Goal: Task Accomplishment & Management: Use online tool/utility

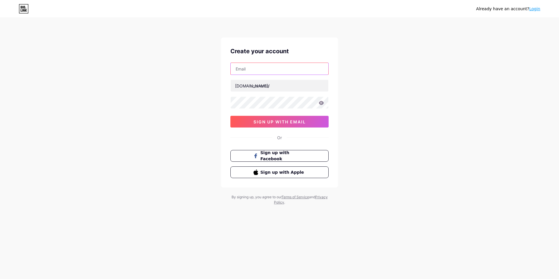
drag, startPoint x: 0, startPoint y: 0, endPoint x: 255, endPoint y: 68, distance: 263.7
click at [255, 68] on input "text" at bounding box center [280, 69] width 98 height 12
type input "[EMAIL_ADDRESS][DOMAIN_NAME]"
click at [268, 89] on input "text" at bounding box center [280, 86] width 98 height 12
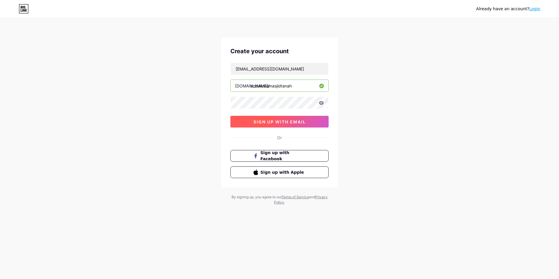
type input "andalusiamasjidtanah"
click at [274, 123] on span "sign up with email" at bounding box center [279, 121] width 52 height 5
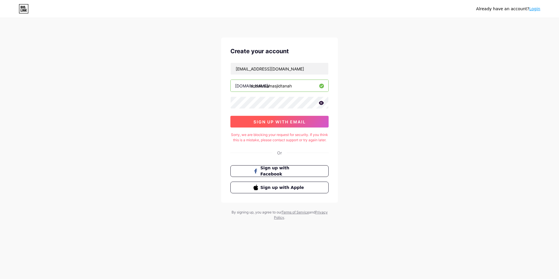
click at [276, 120] on span "sign up with email" at bounding box center [279, 121] width 52 height 5
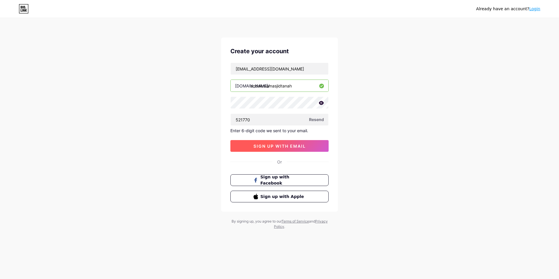
type input "521770"
click at [318, 144] on button "sign up with email" at bounding box center [279, 146] width 98 height 12
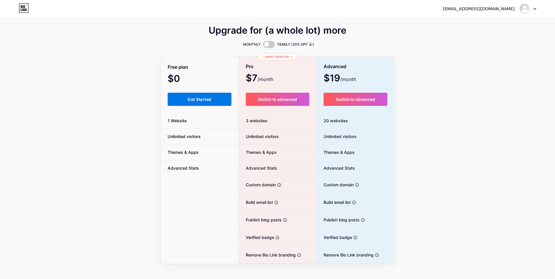
click at [202, 98] on span "Get Started" at bounding box center [199, 99] width 24 height 5
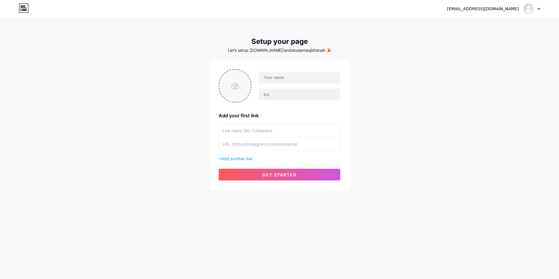
click at [227, 86] on input "file" at bounding box center [235, 86] width 32 height 32
click at [290, 77] on input "text" at bounding box center [299, 78] width 81 height 12
type input "ANDALUSIA [DEMOGRAPHIC_DATA][GEOGRAPHIC_DATA]"
click at [295, 95] on input "text" at bounding box center [299, 95] width 81 height 12
type input "a"
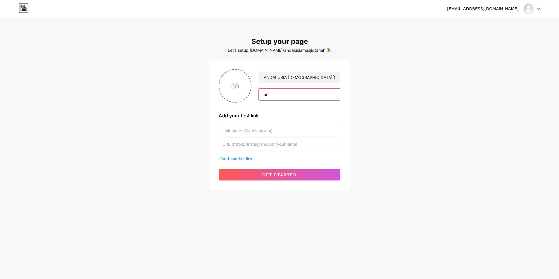
type input "a"
type input "AndalusiaMasjidTanahDihati"
click at [253, 130] on input "text" at bounding box center [279, 130] width 114 height 13
click at [248, 161] on span "Add another link" at bounding box center [236, 158] width 31 height 5
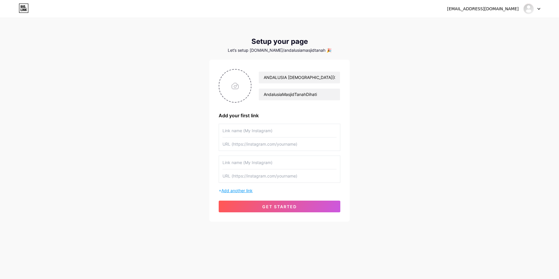
click at [245, 192] on span "Add another link" at bounding box center [236, 190] width 31 height 5
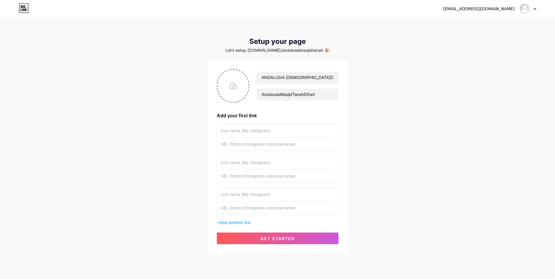
click at [245, 131] on input "text" at bounding box center [277, 130] width 114 height 13
type input "Ustaz Aqly [PERSON_NAME]"
click at [254, 141] on input "text" at bounding box center [277, 143] width 114 height 13
click at [262, 146] on input "text" at bounding box center [277, 143] width 114 height 13
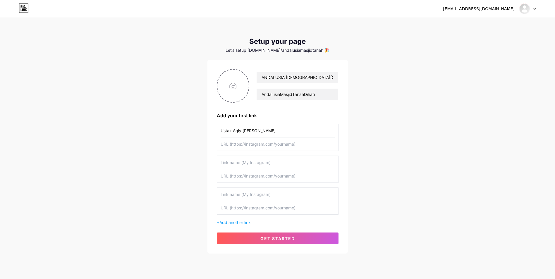
paste input "[URL][DOMAIN_NAME]"
type input "[URL][DOMAIN_NAME]"
click at [272, 166] on input "text" at bounding box center [277, 162] width 114 height 13
type input "m"
type input "[PERSON_NAME]"
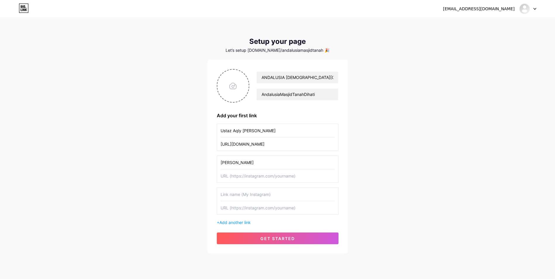
click at [278, 179] on input "text" at bounding box center [277, 175] width 114 height 13
paste input "[URL][DOMAIN_NAME]"
type input "[URL][DOMAIN_NAME]"
click at [277, 192] on input "text" at bounding box center [277, 194] width 114 height 13
type input "Arisya"
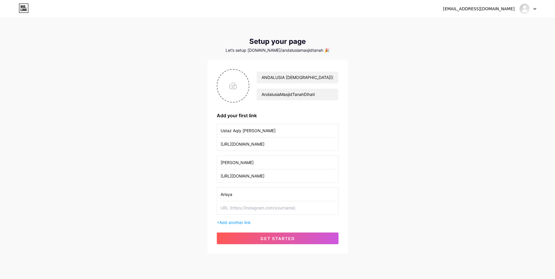
click at [279, 212] on input "text" at bounding box center [277, 207] width 114 height 13
click at [242, 77] on input "file" at bounding box center [233, 86] width 32 height 32
type input "C:\fakepath\Brown Modern Nature Landscapes Photo Collage.png"
click at [246, 74] on circle at bounding box center [245, 73] width 6 height 6
click at [233, 80] on input "file" at bounding box center [233, 86] width 32 height 32
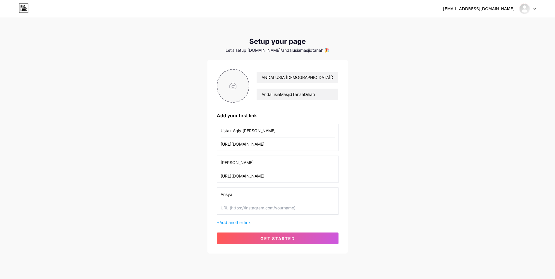
type input "C:\fakepath\Brown Modern Nature Landscapes Photo Collage.png"
click at [244, 74] on circle at bounding box center [245, 73] width 6 height 6
click at [232, 207] on input "text" at bounding box center [277, 207] width 114 height 13
click at [221, 221] on span "Add another link" at bounding box center [234, 222] width 31 height 5
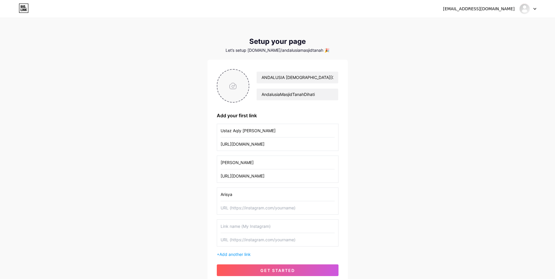
click at [227, 227] on input "text" at bounding box center [277, 226] width 114 height 13
click at [245, 239] on input "text" at bounding box center [277, 239] width 114 height 13
drag, startPoint x: 244, startPoint y: 223, endPoint x: 203, endPoint y: 227, distance: 42.1
click at [203, 227] on div "[EMAIL_ADDRESS][DOMAIN_NAME] Dashboard Logout Setup your page Let’s setup [DOMA…" at bounding box center [277, 152] width 555 height 304
type input "Tiktok"
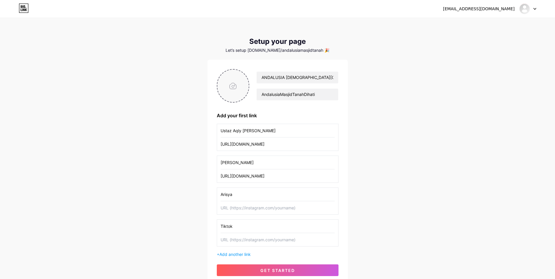
click at [247, 240] on input "text" at bounding box center [277, 239] width 114 height 13
click at [246, 242] on input "text" at bounding box center [277, 239] width 114 height 13
paste input "[URL][DOMAIN_NAME][GEOGRAPHIC_DATA][DOMAIN_NAME][DEMOGRAPHIC_DATA]"
type input "[URL][DOMAIN_NAME][GEOGRAPHIC_DATA][DOMAIN_NAME][DEMOGRAPHIC_DATA]"
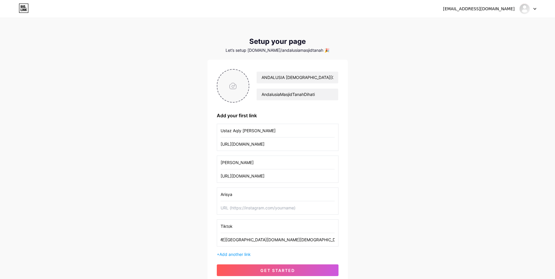
scroll to position [0, 0]
click at [253, 211] on input "text" at bounding box center [277, 207] width 114 height 13
paste input "[URL][DOMAIN_NAME]"
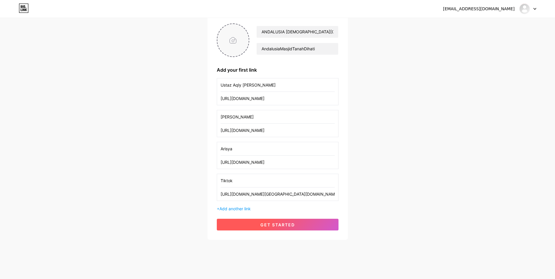
scroll to position [49, 0]
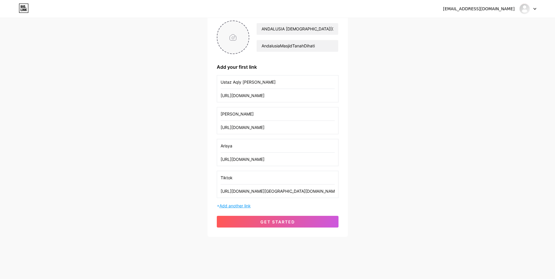
type input "[URL][DOMAIN_NAME]"
click at [225, 208] on span "Add another link" at bounding box center [234, 205] width 31 height 5
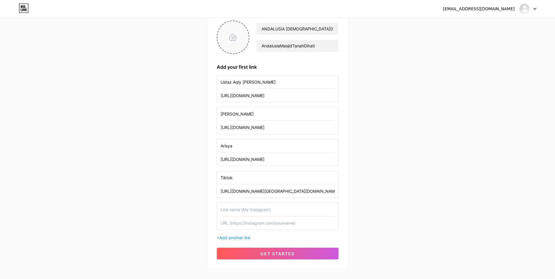
click at [232, 211] on input "text" at bounding box center [277, 209] width 114 height 13
type input "Instagram"
click at [248, 223] on input "text" at bounding box center [277, 222] width 114 height 13
click at [229, 226] on input "text" at bounding box center [277, 222] width 114 height 13
paste input "[URL][DOMAIN_NAME]"
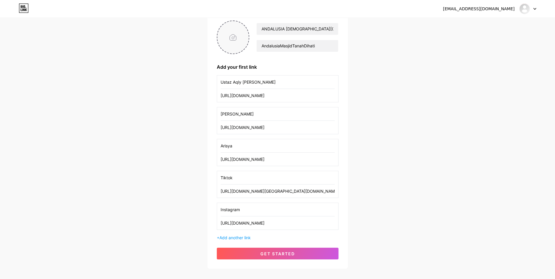
scroll to position [0, 51]
type input "[URL][DOMAIN_NAME]"
click at [231, 238] on span "Add another link" at bounding box center [234, 237] width 31 height 5
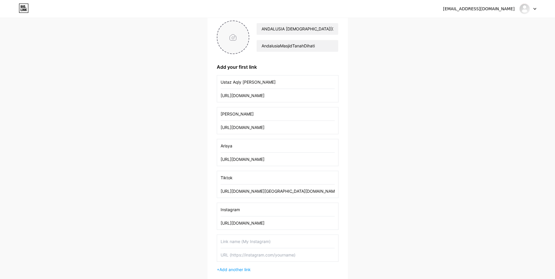
click at [233, 242] on input "text" at bounding box center [277, 241] width 114 height 13
type input "f"
type input "Facebook"
click at [246, 252] on input "text" at bounding box center [277, 254] width 114 height 13
click at [238, 253] on input "text" at bounding box center [277, 254] width 114 height 13
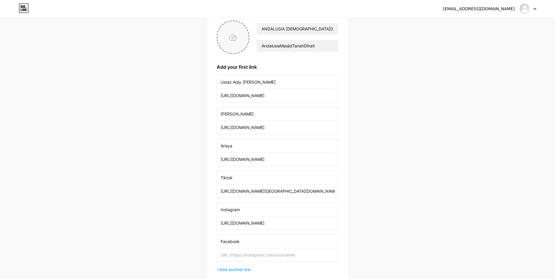
paste input "[URL][DOMAIN_NAME]"
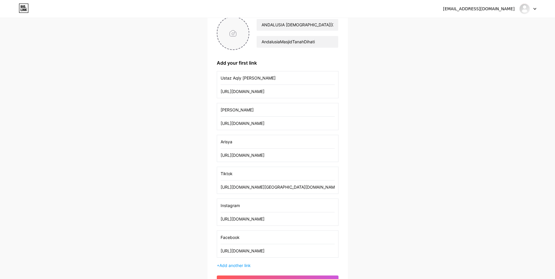
scroll to position [58, 0]
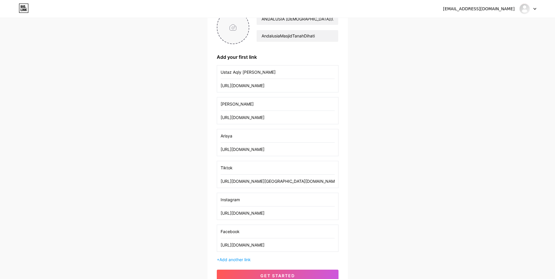
type input "[URL][DOMAIN_NAME]"
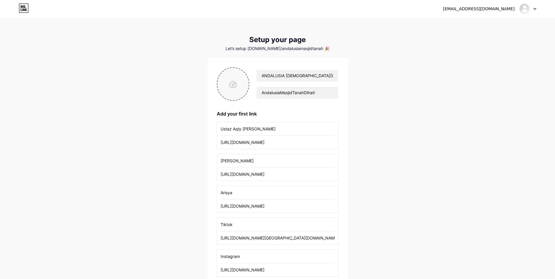
scroll to position [0, 0]
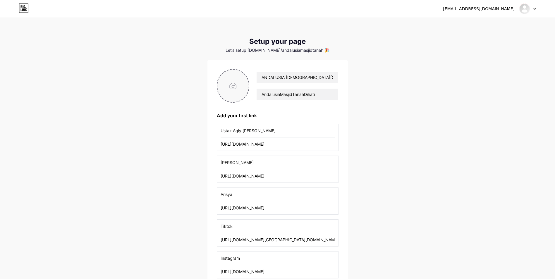
click at [231, 94] on input "file" at bounding box center [233, 86] width 32 height 32
type input "C:\fakepath\WhatsApp Image [DATE] 2.34.26 PM.jpeg"
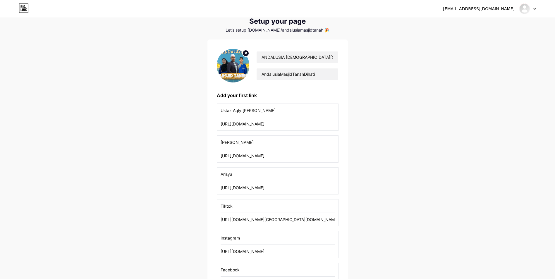
scroll to position [112, 0]
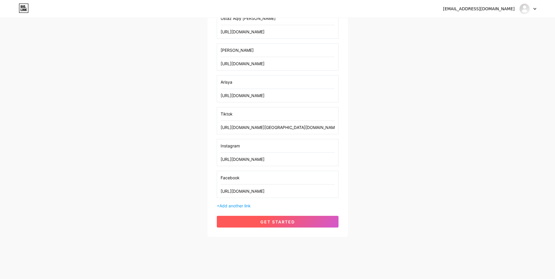
click at [300, 219] on button "get started" at bounding box center [278, 222] width 122 height 12
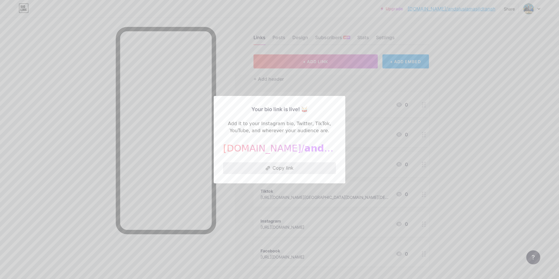
click at [289, 169] on button "Copy link" at bounding box center [279, 168] width 113 height 12
click at [235, 200] on div at bounding box center [279, 139] width 559 height 279
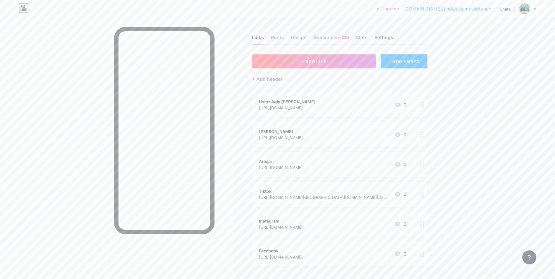
click at [377, 39] on div "Settings" at bounding box center [383, 39] width 19 height 11
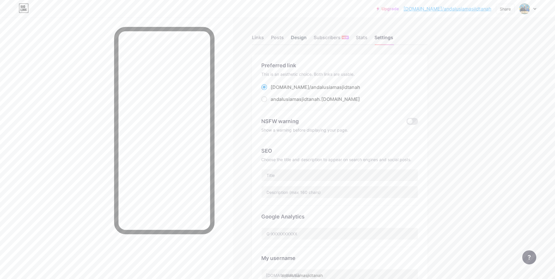
click at [305, 37] on div "Design" at bounding box center [299, 39] width 16 height 11
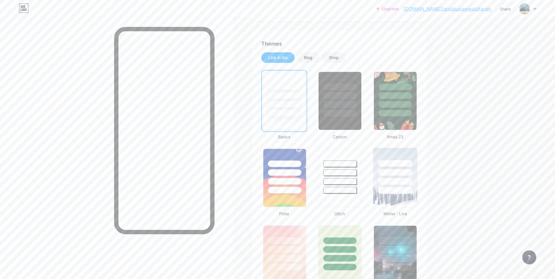
scroll to position [117, 0]
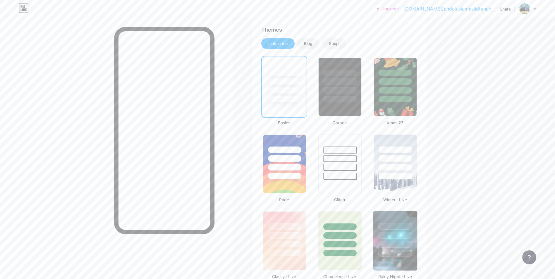
click at [408, 239] on div at bounding box center [395, 234] width 44 height 46
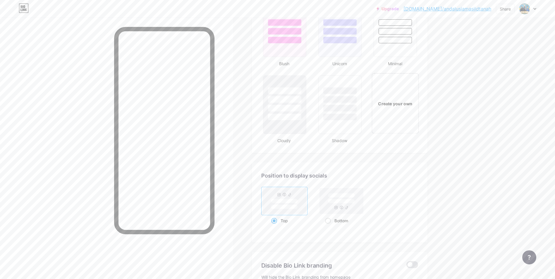
scroll to position [643, 0]
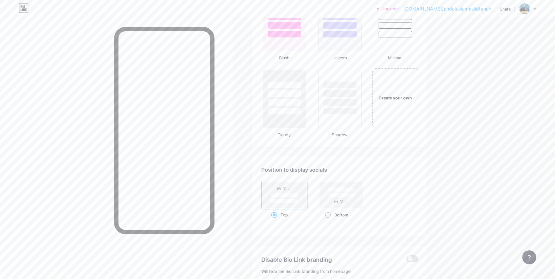
click at [341, 203] on rect at bounding box center [341, 195] width 44 height 26
click at [329, 220] on input "Bottom" at bounding box center [327, 222] width 4 height 4
radio input "true"
click at [292, 202] on rect at bounding box center [283, 201] width 27 height 4
click at [275, 220] on input "Top" at bounding box center [273, 222] width 4 height 4
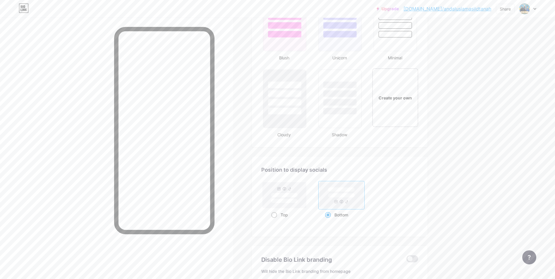
radio input "true"
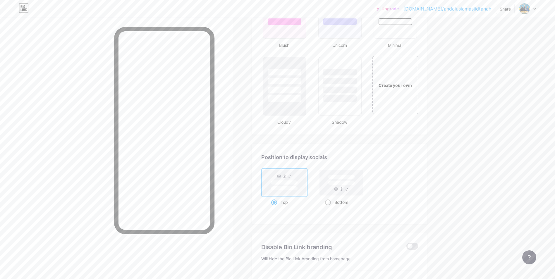
scroll to position [714, 0]
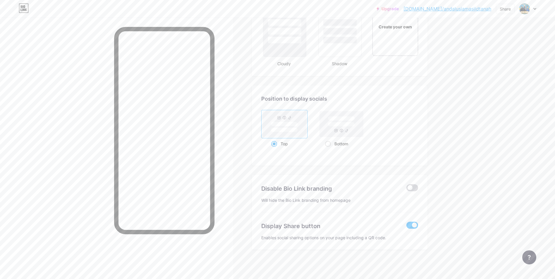
click at [409, 187] on span at bounding box center [412, 187] width 12 height 7
click at [406, 189] on input "checkbox" at bounding box center [406, 189] width 0 height 0
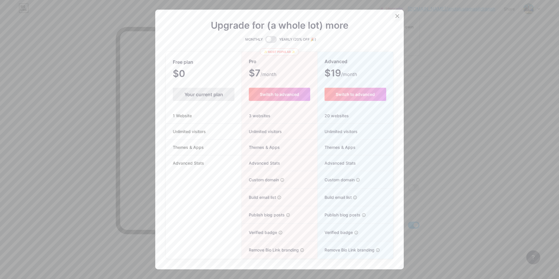
click at [397, 18] on icon at bounding box center [397, 16] width 5 height 5
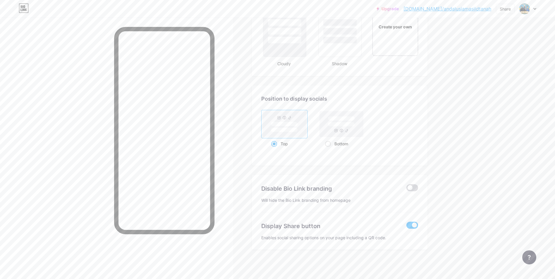
click at [410, 185] on span at bounding box center [412, 187] width 12 height 7
click at [406, 189] on input "checkbox" at bounding box center [406, 189] width 0 height 0
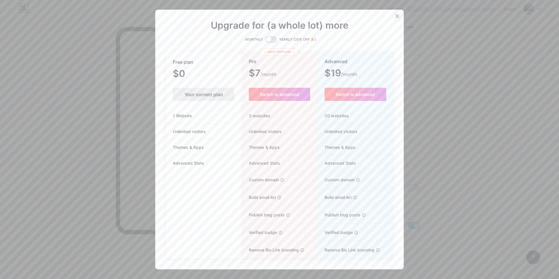
click at [396, 17] on icon at bounding box center [397, 16] width 5 height 5
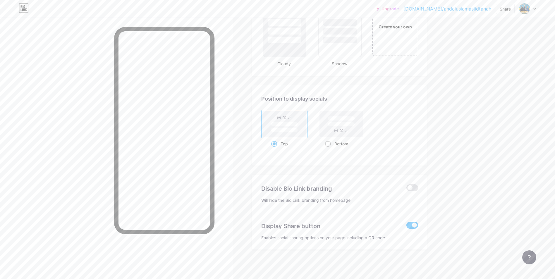
click at [351, 124] on rect at bounding box center [340, 124] width 27 height 4
click at [329, 149] on input "Bottom" at bounding box center [327, 151] width 4 height 4
radio input "true"
click at [296, 134] on rect at bounding box center [284, 124] width 44 height 26
click at [275, 149] on input "Top" at bounding box center [273, 151] width 4 height 4
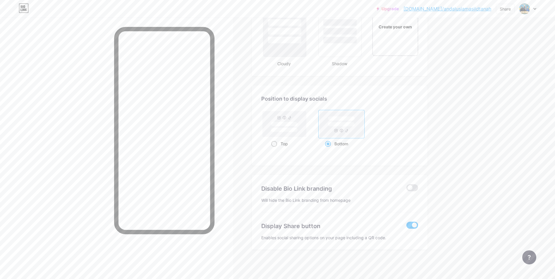
radio input "true"
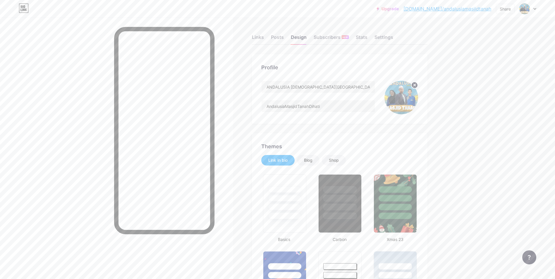
scroll to position [0, 0]
click at [367, 36] on div "Stats" at bounding box center [361, 39] width 12 height 11
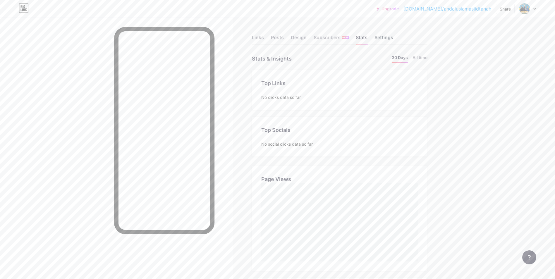
click at [382, 43] on div "Settings" at bounding box center [383, 39] width 19 height 11
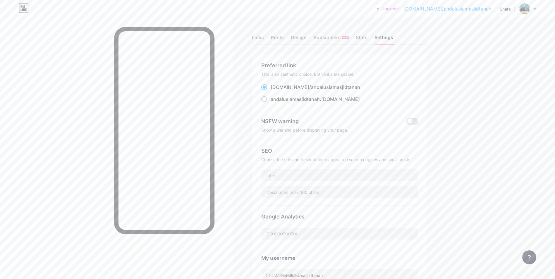
click at [265, 100] on span at bounding box center [264, 99] width 6 height 6
click at [270, 103] on input "andalusiamasjidtanah .[DOMAIN_NAME]" at bounding box center [272, 105] width 4 height 4
radio input "true"
click at [313, 175] on input "text" at bounding box center [339, 175] width 156 height 12
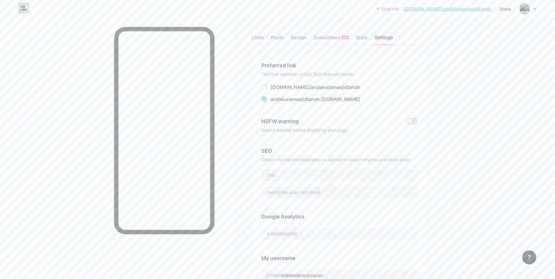
drag, startPoint x: 261, startPoint y: 159, endPoint x: 363, endPoint y: 149, distance: 102.5
click at [363, 149] on div "Preferred link This is an aesthetic choice. Both links are usable. [DOMAIN_NAME…" at bounding box center [339, 182] width 175 height 257
drag, startPoint x: 263, startPoint y: 149, endPoint x: 412, endPoint y: 163, distance: 149.2
click at [412, 163] on div "SEO Choose the title and description to appear on search engines and social pos…" at bounding box center [339, 173] width 157 height 66
copy div "SEO Choose the title and description to appear on search engines and social pos…"
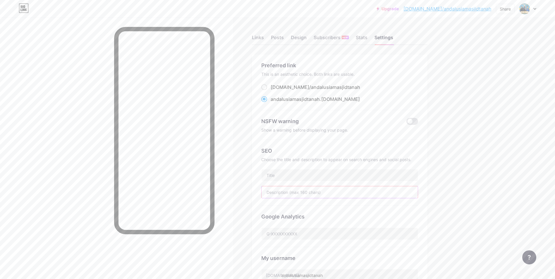
click at [296, 190] on input "text" at bounding box center [339, 192] width 156 height 12
paste input ""[DEMOGRAPHIC_DATA] Andalusia [DEMOGRAPHIC_DATA][GEOGRAPHIC_DATA] - Bimbingan T…"
type input ""[DEMOGRAPHIC_DATA] Andalusia [DEMOGRAPHIC_DATA][GEOGRAPHIC_DATA] - Bimbingan T…"
click at [271, 174] on input "text" at bounding box center [339, 175] width 156 height 12
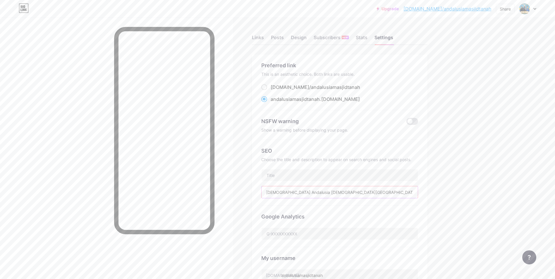
drag, startPoint x: 266, startPoint y: 191, endPoint x: 458, endPoint y: 192, distance: 191.8
click at [458, 192] on div "Upgrade [DOMAIN_NAME]/andalu... [DOMAIN_NAME]/andalusiamasjidtanah Share Switch…" at bounding box center [277, 239] width 555 height 479
click at [304, 172] on input "text" at bounding box center [339, 175] width 156 height 12
paste input ""[DEMOGRAPHIC_DATA] Andalusia [DEMOGRAPHIC_DATA][GEOGRAPHIC_DATA] - Bimbingan T…"
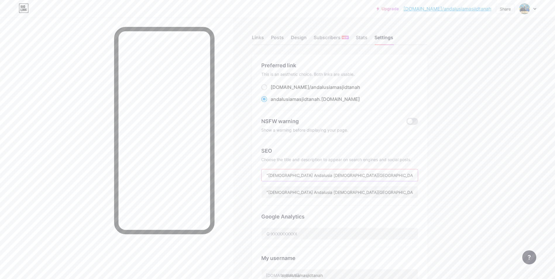
scroll to position [0, 2]
type input ""[DEMOGRAPHIC_DATA] Andalusia [DEMOGRAPHIC_DATA][GEOGRAPHIC_DATA] - Bimbingan T…"
drag, startPoint x: 265, startPoint y: 191, endPoint x: 536, endPoint y: 195, distance: 270.7
click at [536, 195] on div "Upgrade [DOMAIN_NAME]/andalu... [DOMAIN_NAME]/andalusiamasjidtanah Share Switch…" at bounding box center [277, 239] width 555 height 479
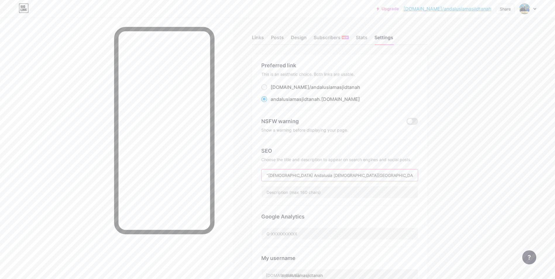
click at [282, 175] on input ""[DEMOGRAPHIC_DATA] Andalusia [DEMOGRAPHIC_DATA][GEOGRAPHIC_DATA] - Bimbingan T…" at bounding box center [339, 175] width 156 height 12
type input "I [DEMOGRAPHIC_DATA] & Haji Andalusia [DEMOGRAPHIC_DATA] Tanah II Bimbingan Ter…"
click at [299, 194] on input "text" at bounding box center [339, 192] width 156 height 12
click at [291, 190] on input "text" at bounding box center [339, 192] width 156 height 12
paste input "Daftar umrah bersama Andalusia [DEMOGRAPHIC_DATA][GEOGRAPHIC_DATA]. Dapatkan bi…"
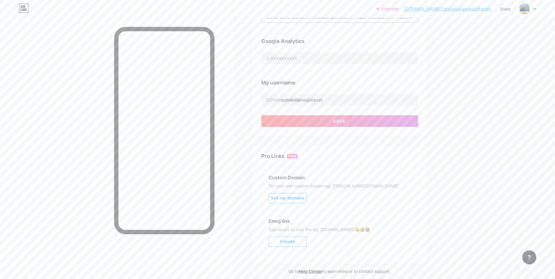
scroll to position [199, 0]
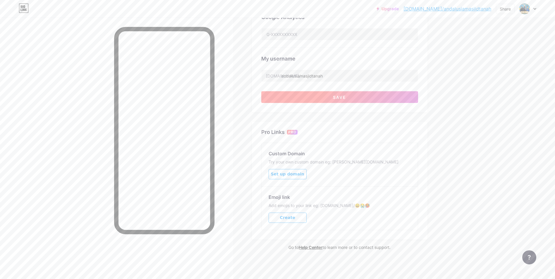
type input "Daftar umrah bersama Andalusia [DEMOGRAPHIC_DATA][GEOGRAPHIC_DATA]. Dapatkan bi…"
click at [305, 92] on button "Save" at bounding box center [339, 97] width 157 height 12
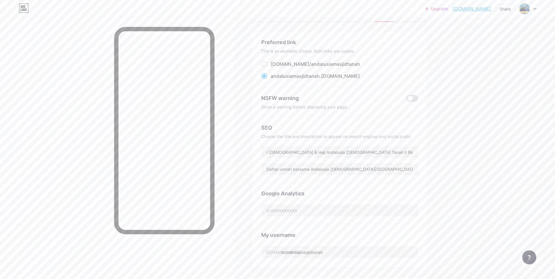
scroll to position [0, 0]
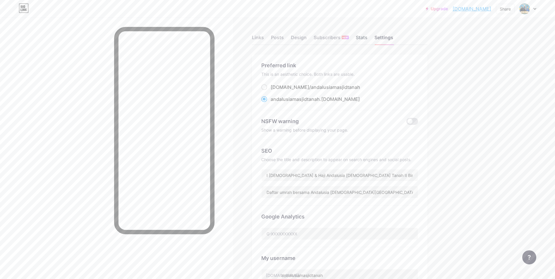
click at [367, 38] on div "Stats" at bounding box center [361, 39] width 12 height 11
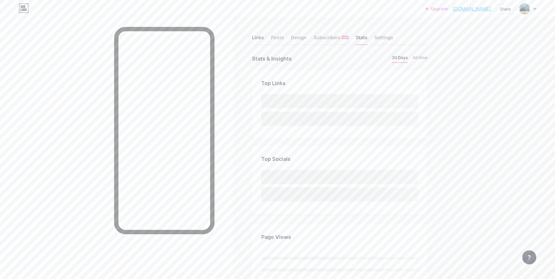
click at [259, 40] on div "Links" at bounding box center [258, 39] width 12 height 11
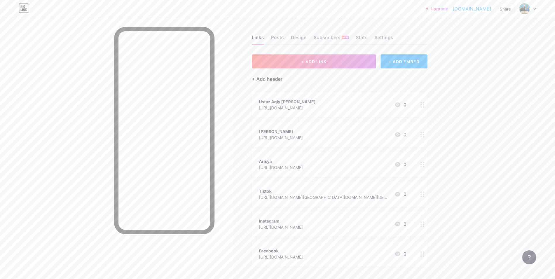
click at [274, 78] on div "+ Add header" at bounding box center [267, 78] width 30 height 7
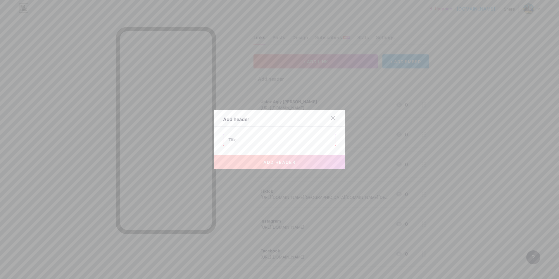
click at [251, 142] on input "text" at bounding box center [279, 140] width 112 height 12
click at [331, 117] on icon at bounding box center [333, 118] width 5 height 5
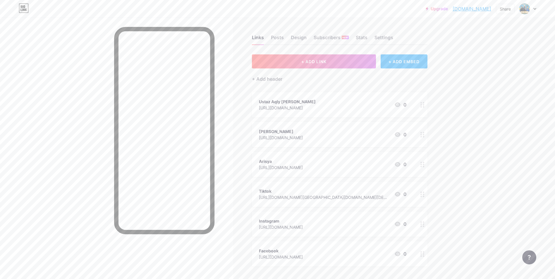
click at [419, 65] on div "+ ADD EMBED" at bounding box center [403, 61] width 46 height 14
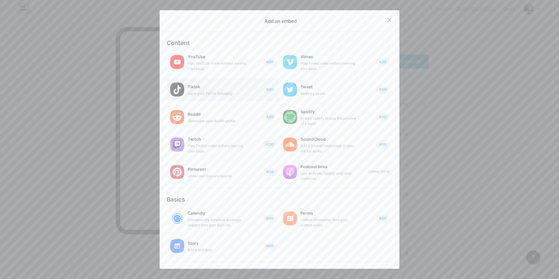
click at [269, 90] on span "ADD" at bounding box center [270, 89] width 8 height 5
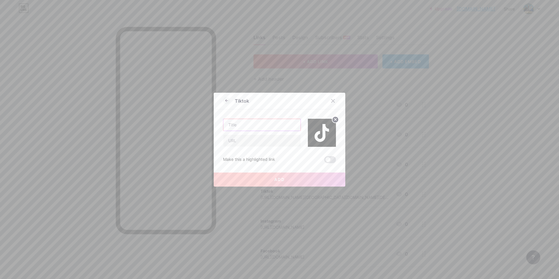
click at [259, 124] on input "text" at bounding box center [261, 125] width 77 height 12
type input "t"
type input "Tiktok"
click at [243, 145] on input "text" at bounding box center [261, 141] width 77 height 12
paste input "[URL][DOMAIN_NAME][GEOGRAPHIC_DATA][DOMAIN_NAME][DEMOGRAPHIC_DATA]"
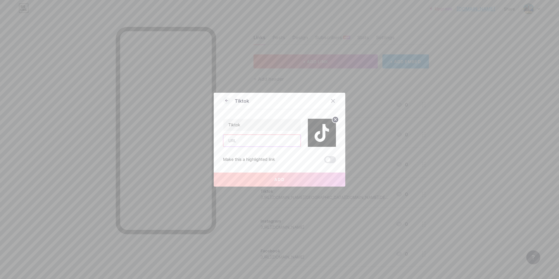
type input "[URL][DOMAIN_NAME][GEOGRAPHIC_DATA][DOMAIN_NAME][DEMOGRAPHIC_DATA]"
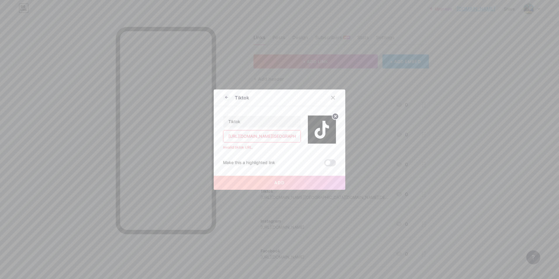
drag, startPoint x: 297, startPoint y: 139, endPoint x: 160, endPoint y: 154, distance: 137.9
click at [160, 154] on div "Tiktok Tiktok [URL][DOMAIN_NAME][GEOGRAPHIC_DATA][DOMAIN_NAME] Invalid tiktok U…" at bounding box center [279, 139] width 559 height 279
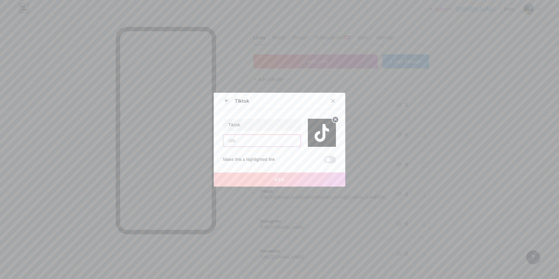
click at [256, 142] on input "text" at bounding box center [261, 141] width 77 height 12
paste input "[URL][DOMAIN_NAME][GEOGRAPHIC_DATA][DOMAIN_NAME][DEMOGRAPHIC_DATA]"
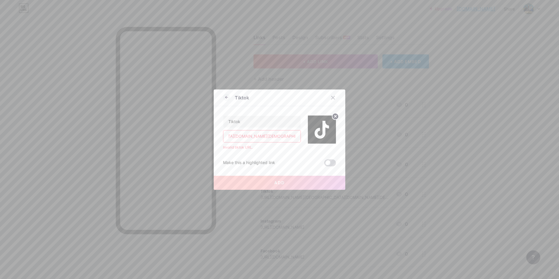
type input "[URL][DOMAIN_NAME][GEOGRAPHIC_DATA][DOMAIN_NAME][DEMOGRAPHIC_DATA]"
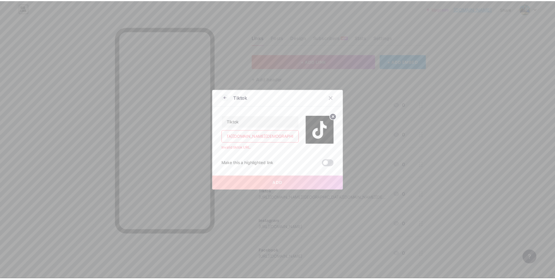
scroll to position [0, 0]
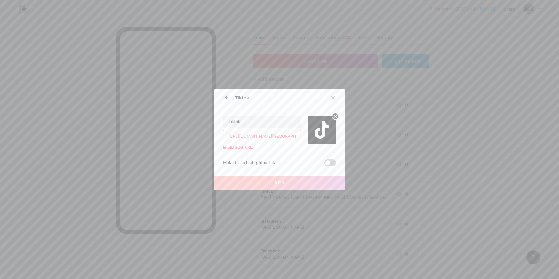
click at [330, 161] on span at bounding box center [330, 162] width 12 height 7
click at [324, 164] on input "checkbox" at bounding box center [324, 164] width 0 height 0
click at [330, 161] on span at bounding box center [330, 162] width 12 height 7
click at [324, 164] on input "checkbox" at bounding box center [324, 164] width 0 height 0
click at [332, 117] on circle at bounding box center [335, 116] width 6 height 6
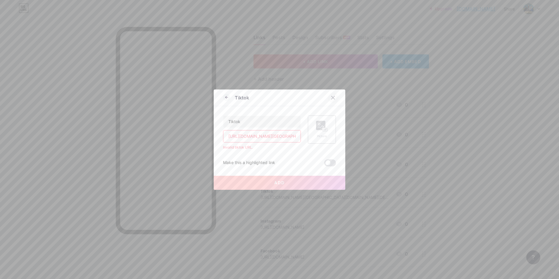
click at [333, 99] on icon at bounding box center [333, 97] width 5 height 5
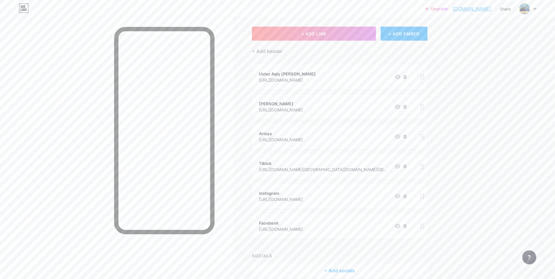
scroll to position [55, 0]
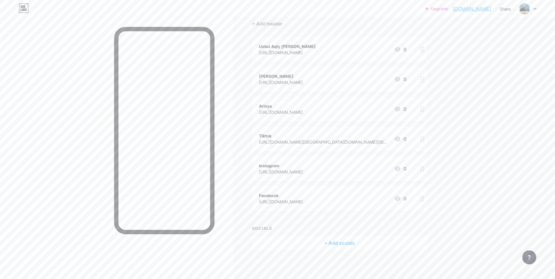
click at [421, 141] on div at bounding box center [422, 138] width 10 height 25
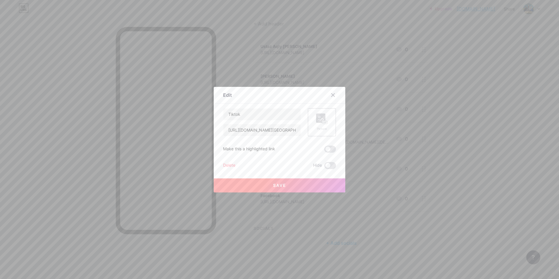
click at [225, 168] on div "Delete" at bounding box center [229, 165] width 12 height 7
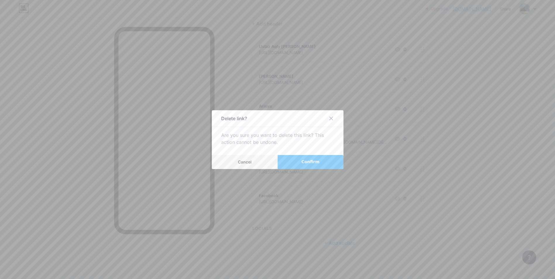
click at [291, 161] on button "Confirm" at bounding box center [310, 162] width 66 height 14
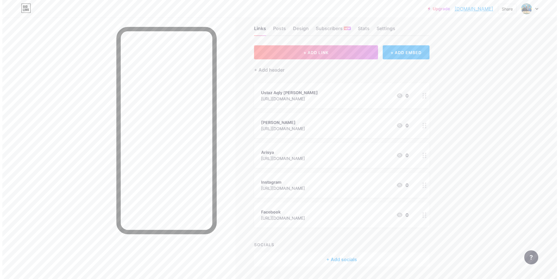
scroll to position [0, 0]
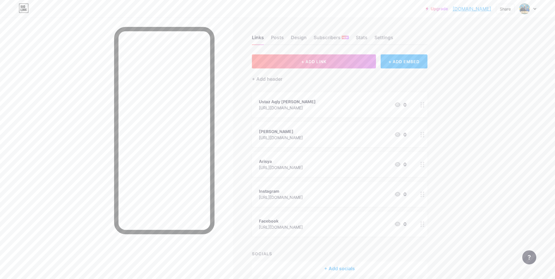
click at [424, 195] on icon at bounding box center [422, 194] width 4 height 6
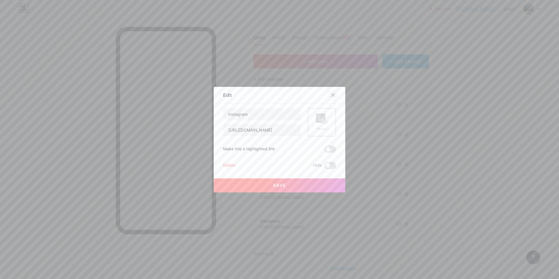
click at [333, 94] on icon at bounding box center [333, 95] width 5 height 5
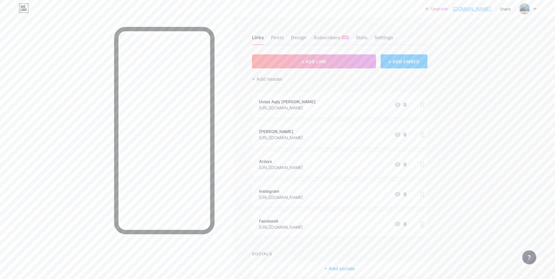
click at [414, 62] on div "+ ADD EMBED" at bounding box center [403, 61] width 46 height 14
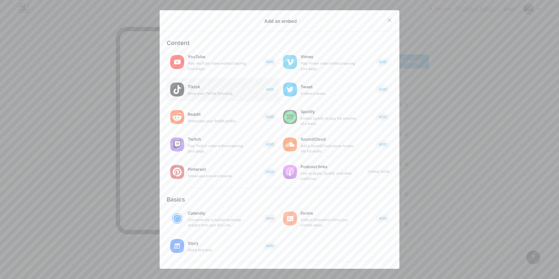
click at [270, 89] on span "ADD" at bounding box center [270, 89] width 8 height 5
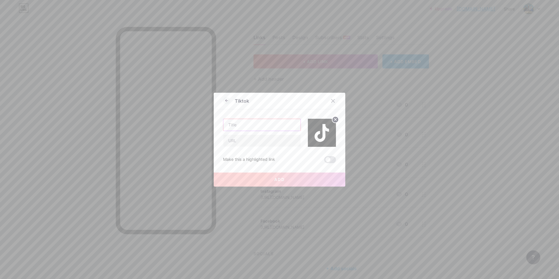
click at [274, 125] on input "text" at bounding box center [261, 125] width 77 height 12
type input "Tiktok"
click at [246, 141] on input "text" at bounding box center [261, 141] width 77 height 12
paste input "[URL][DOMAIN_NAME][GEOGRAPHIC_DATA][DOMAIN_NAME][DEMOGRAPHIC_DATA]"
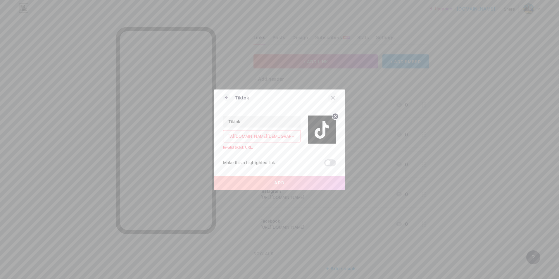
type input "[URL][DOMAIN_NAME][GEOGRAPHIC_DATA][DOMAIN_NAME][DEMOGRAPHIC_DATA]"
click at [328, 96] on div at bounding box center [333, 97] width 11 height 11
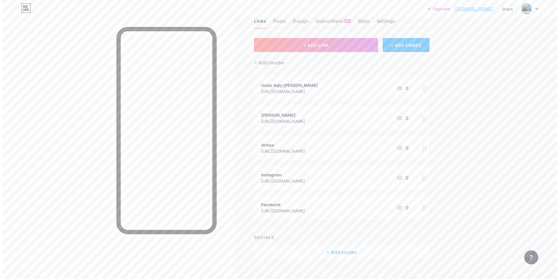
scroll to position [25, 0]
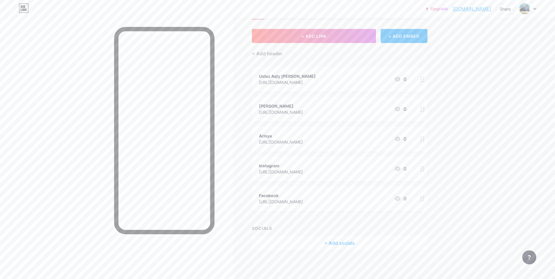
click at [322, 241] on div "+ Add socials" at bounding box center [339, 243] width 175 height 14
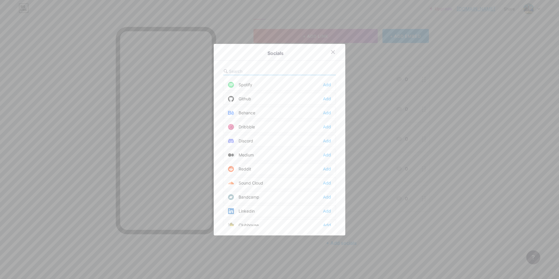
scroll to position [118, 0]
click at [244, 68] on input "text" at bounding box center [261, 71] width 65 height 6
type input "tik"
click at [326, 86] on div "Add" at bounding box center [327, 86] width 8 height 6
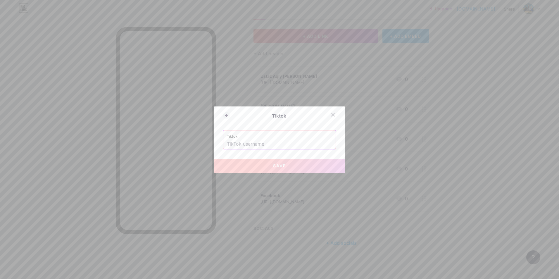
click at [261, 144] on input "text" at bounding box center [279, 144] width 105 height 10
paste input "[URL][DOMAIN_NAME][GEOGRAPHIC_DATA][DOMAIN_NAME][DEMOGRAPHIC_DATA]"
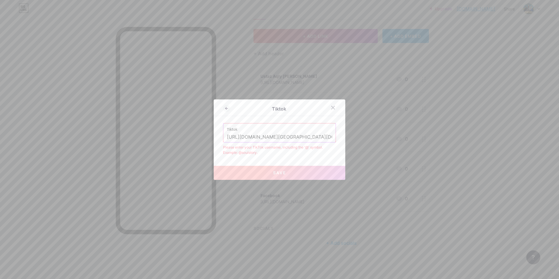
scroll to position [0, 62]
click at [269, 176] on button "Save" at bounding box center [280, 173] width 132 height 14
click at [239, 134] on input "[URL][DOMAIN_NAME][GEOGRAPHIC_DATA][DOMAIN_NAME][DEMOGRAPHIC_DATA]" at bounding box center [279, 137] width 105 height 10
click at [278, 137] on input "[URL][DOMAIN_NAME][GEOGRAPHIC_DATA][DOMAIN_NAME][DEMOGRAPHIC_DATA]" at bounding box center [279, 137] width 105 height 10
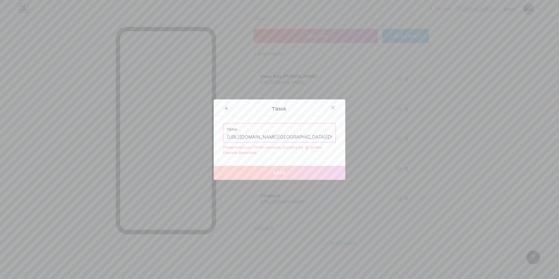
drag, startPoint x: 277, startPoint y: 137, endPoint x: 200, endPoint y: 146, distance: 77.5
click at [200, 146] on div "Tiktok Tiktok [URL][DOMAIN_NAME][GEOGRAPHIC_DATA][DOMAIN_NAME] Please enter you…" at bounding box center [279, 139] width 559 height 279
drag, startPoint x: 278, startPoint y: 137, endPoint x: 382, endPoint y: 138, distance: 104.4
click at [382, 138] on div "Tiktok Tiktok @[GEOGRAPHIC_DATA]masjidtanah?_t=ZS-8yoDpKNrfFw&_r=1 Please enter…" at bounding box center [279, 139] width 559 height 279
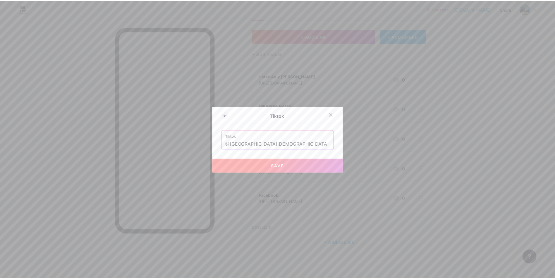
scroll to position [0, 0]
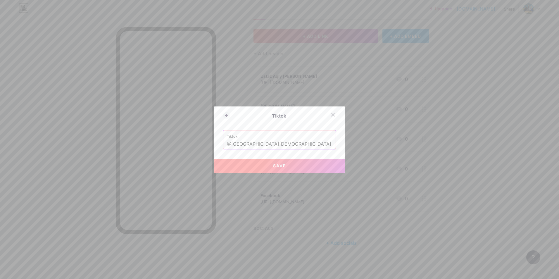
click at [286, 164] on button "Save" at bounding box center [280, 166] width 132 height 14
type input "[URL][DOMAIN_NAME][GEOGRAPHIC_DATA][DOMAIN_NAME]"
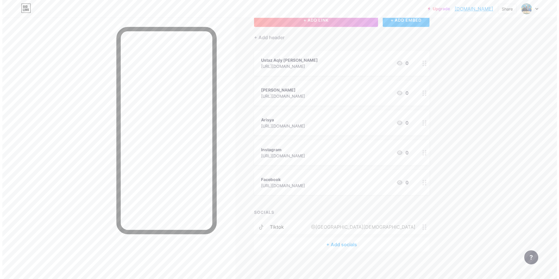
scroll to position [43, 0]
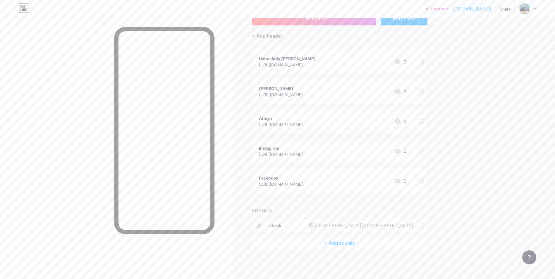
click at [329, 244] on div "+ Add socials" at bounding box center [339, 243] width 175 height 14
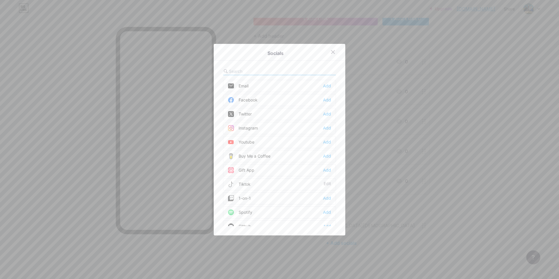
click at [262, 69] on input "text" at bounding box center [261, 71] width 65 height 6
click at [326, 99] on div "Add" at bounding box center [327, 100] width 8 height 6
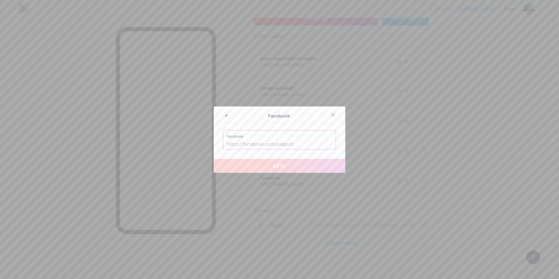
click at [245, 144] on input "text" at bounding box center [279, 144] width 105 height 10
click at [229, 141] on input "text" at bounding box center [279, 144] width 105 height 10
paste input "[URL][DOMAIN_NAME]"
click at [295, 141] on input "[URL][DOMAIN_NAME]" at bounding box center [279, 144] width 105 height 10
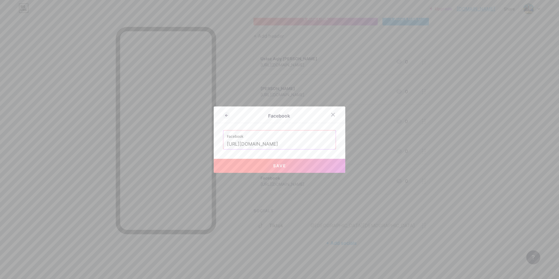
scroll to position [0, 39]
click at [257, 145] on input "[URL][DOMAIN_NAME]" at bounding box center [279, 144] width 105 height 10
type input "[URL][DOMAIN_NAME]"
click at [282, 168] on span "Save" at bounding box center [279, 165] width 13 height 5
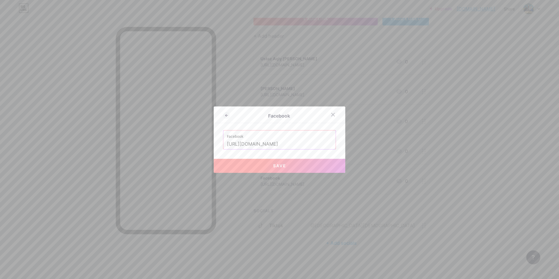
scroll to position [0, 0]
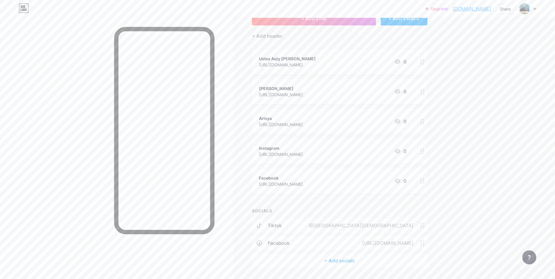
click at [344, 261] on div "+ Add socials" at bounding box center [339, 260] width 175 height 14
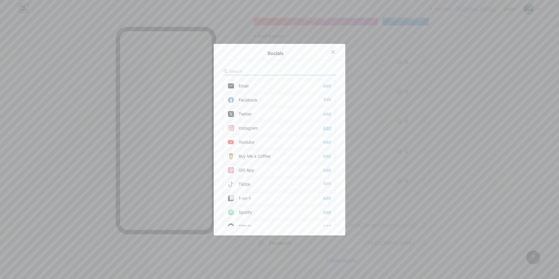
click at [323, 126] on div "Add" at bounding box center [327, 128] width 8 height 6
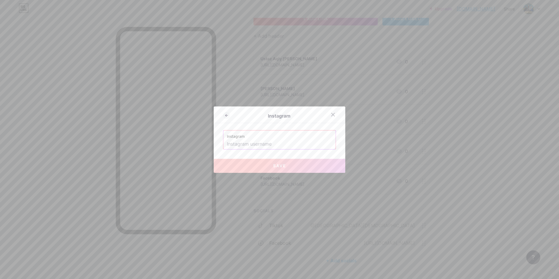
click at [249, 142] on input "text" at bounding box center [279, 144] width 105 height 10
paste input "[URL][DOMAIN_NAME]"
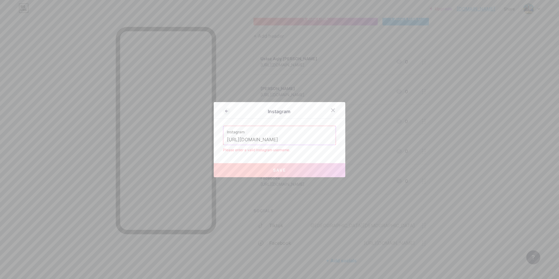
scroll to position [0, 88]
click at [303, 137] on input "[URL][DOMAIN_NAME]" at bounding box center [279, 140] width 105 height 10
drag, startPoint x: 271, startPoint y: 139, endPoint x: 384, endPoint y: 137, distance: 112.9
click at [384, 137] on div "Instagram Instagram [URL][DOMAIN_NAME] Please enter a valid Instagram username.…" at bounding box center [279, 139] width 559 height 279
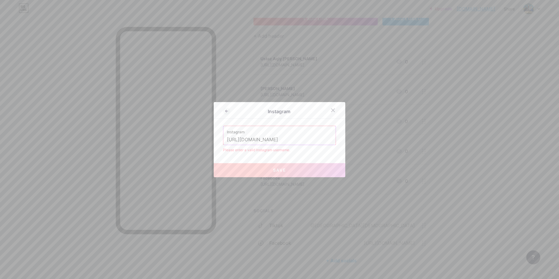
scroll to position [0, 25]
type input "[URL][DOMAIN_NAME]"
click at [224, 110] on icon at bounding box center [226, 111] width 7 height 7
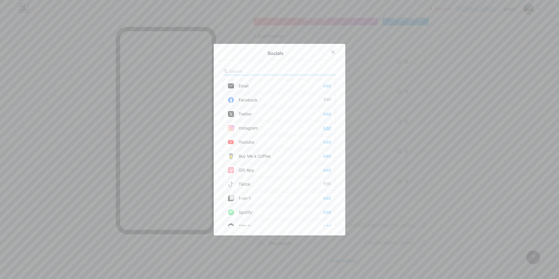
click at [325, 128] on div "Add" at bounding box center [327, 128] width 8 height 6
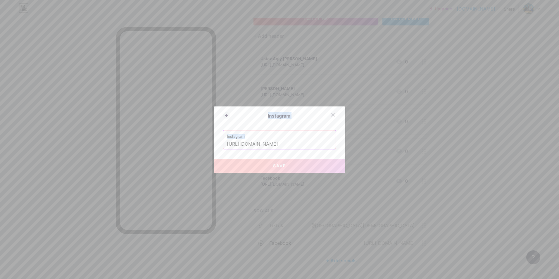
drag, startPoint x: 223, startPoint y: 144, endPoint x: 356, endPoint y: 140, distance: 133.1
click at [356, 140] on div "Instagram Instagram [URL][DOMAIN_NAME] Save" at bounding box center [279, 139] width 559 height 279
click at [231, 143] on input "[URL][DOMAIN_NAME]" at bounding box center [279, 144] width 105 height 10
drag, startPoint x: 232, startPoint y: 144, endPoint x: 409, endPoint y: 143, distance: 177.2
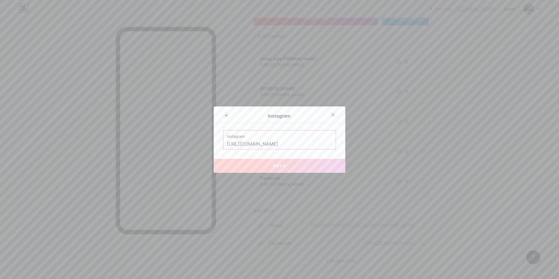
click at [409, 143] on div "Instagram Instagram [URL][DOMAIN_NAME] Save" at bounding box center [279, 139] width 559 height 279
paste input "[URL][DOMAIN_NAME]"
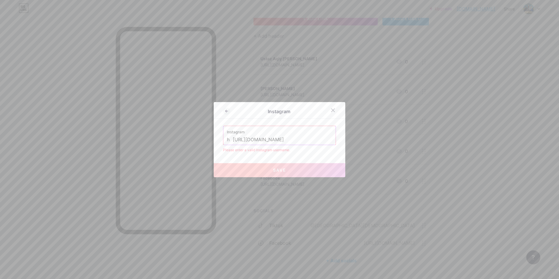
scroll to position [0, 93]
click at [241, 140] on input "h [URL][DOMAIN_NAME]" at bounding box center [279, 140] width 105 height 10
drag, startPoint x: 227, startPoint y: 140, endPoint x: 298, endPoint y: 142, distance: 71.1
click at [298, 142] on input "h [URL][DOMAIN_NAME]" at bounding box center [279, 140] width 105 height 10
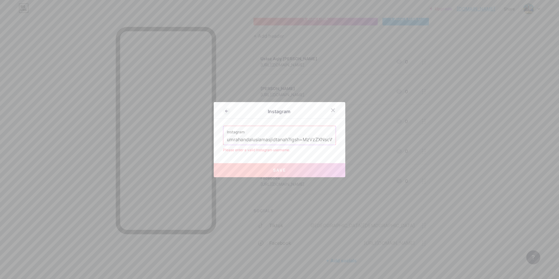
scroll to position [0, 25]
drag, startPoint x: 291, startPoint y: 139, endPoint x: 384, endPoint y: 137, distance: 93.6
click at [384, 137] on div "Instagram Instagram umrahandalusiamasjidtanah?igsh=MzVzZXNscWo4eWhs Please ente…" at bounding box center [279, 139] width 559 height 279
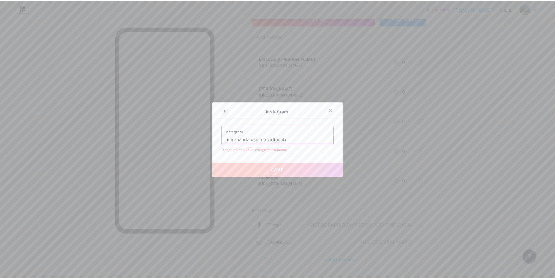
scroll to position [0, 0]
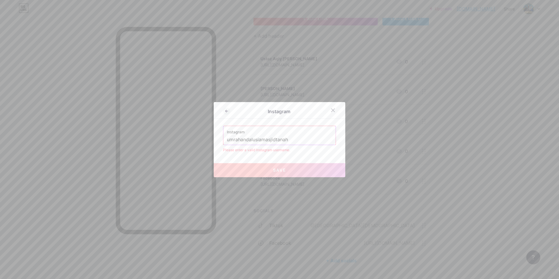
click at [228, 137] on input "umrahandalusiamasjidtanah" at bounding box center [279, 140] width 105 height 10
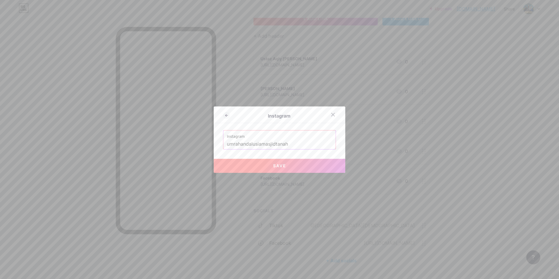
click at [268, 167] on button "Save" at bounding box center [280, 166] width 132 height 14
type input "[URL][DOMAIN_NAME]"
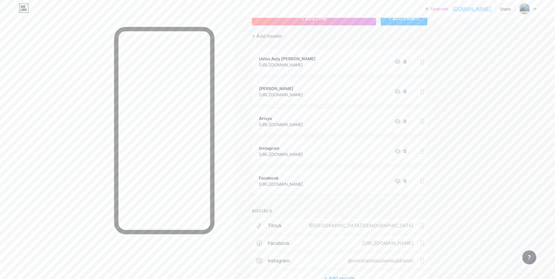
click at [424, 181] on circle at bounding box center [422, 180] width 1 height 1
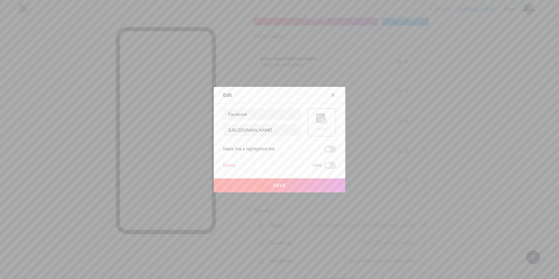
click at [230, 166] on div "Delete" at bounding box center [229, 165] width 12 height 7
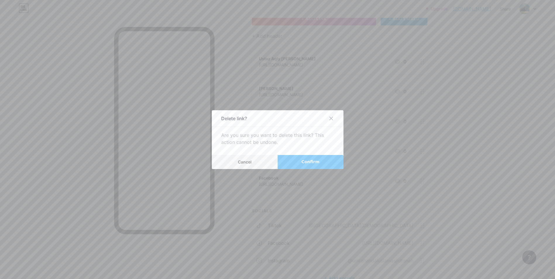
click at [308, 163] on span "Confirm" at bounding box center [310, 162] width 18 height 6
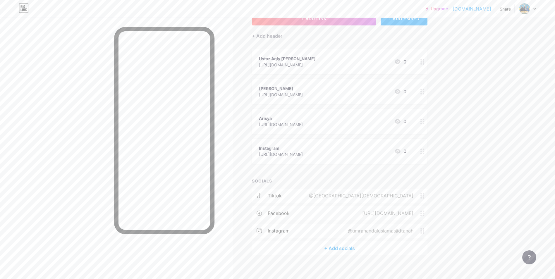
click at [424, 154] on div at bounding box center [422, 151] width 10 height 25
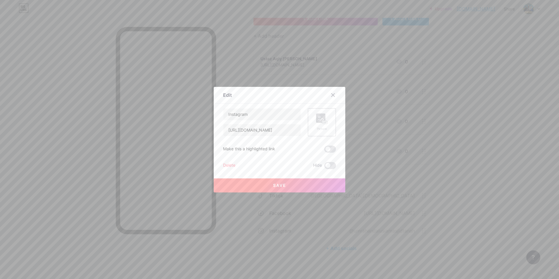
click at [229, 166] on div "Delete" at bounding box center [229, 165] width 12 height 7
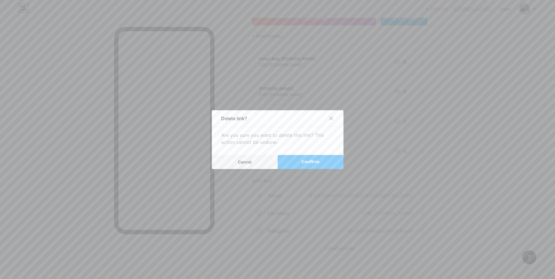
click at [308, 160] on span "Confirm" at bounding box center [310, 162] width 18 height 6
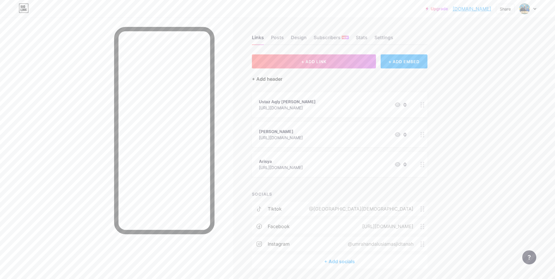
click at [271, 80] on div "+ Add header" at bounding box center [267, 78] width 30 height 7
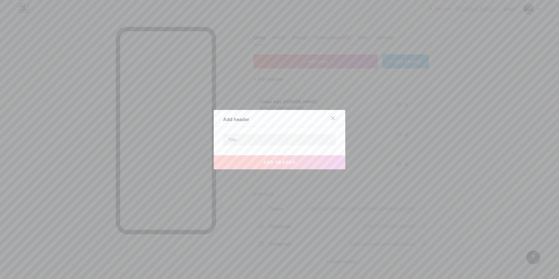
click at [332, 118] on icon at bounding box center [333, 117] width 3 height 3
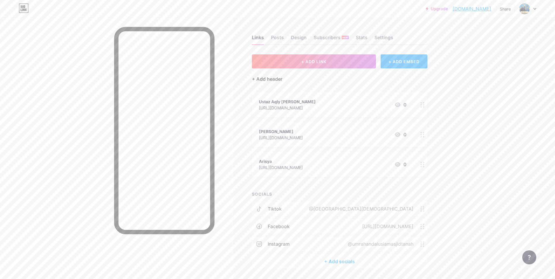
click at [276, 77] on div "+ Add header" at bounding box center [267, 78] width 30 height 7
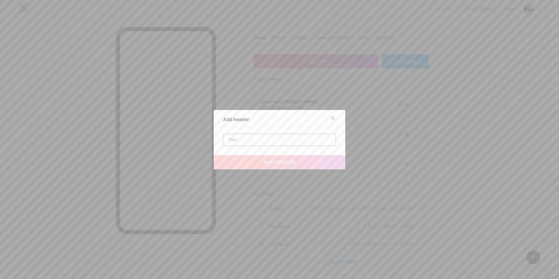
click at [296, 135] on input "text" at bounding box center [279, 140] width 112 height 12
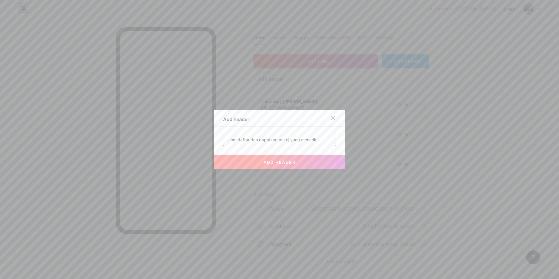
type input "Jom daftar dan dapatkan pakej yang menarik !"
click at [274, 166] on button "add header" at bounding box center [280, 162] width 132 height 14
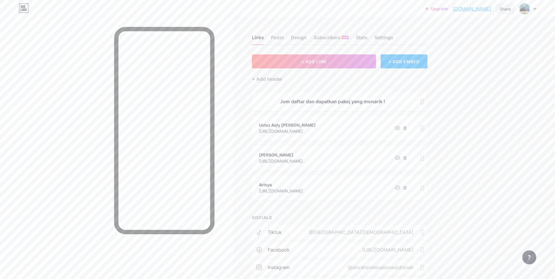
click at [506, 10] on div "Share" at bounding box center [504, 9] width 11 height 6
click at [468, 29] on div "Copy link" at bounding box center [470, 30] width 87 height 14
click at [451, 32] on div "Copy link" at bounding box center [457, 30] width 22 height 7
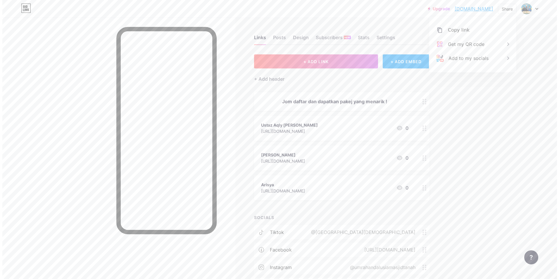
scroll to position [42, 0]
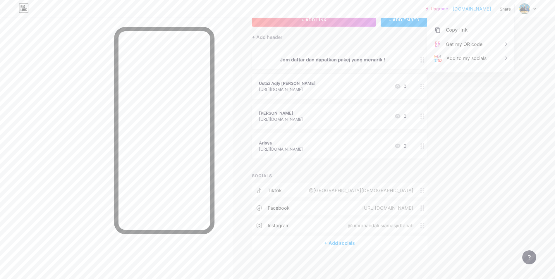
click at [423, 193] on div "@[GEOGRAPHIC_DATA][DEMOGRAPHIC_DATA]" at bounding box center [363, 190] width 128 height 7
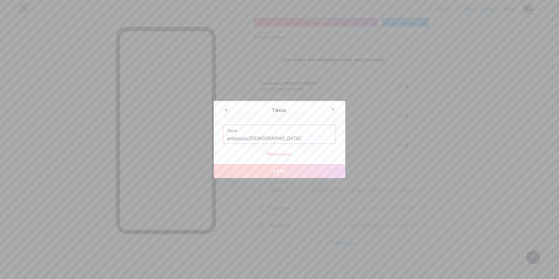
click at [291, 139] on input "andalusia.[DEMOGRAPHIC_DATA]" at bounding box center [279, 139] width 105 height 10
drag, startPoint x: 283, startPoint y: 141, endPoint x: 198, endPoint y: 138, distance: 84.5
click at [198, 138] on div "Tiktok Tiktok [GEOGRAPHIC_DATA]masjidtanah Remove icon Save" at bounding box center [279, 139] width 559 height 279
paste input "[URL][DOMAIN_NAME][GEOGRAPHIC_DATA][DOMAIN_NAME][DEMOGRAPHIC_DATA]"
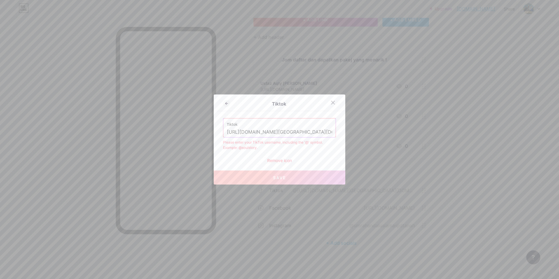
scroll to position [0, 64]
click at [288, 128] on input "[URL][DOMAIN_NAME][GEOGRAPHIC_DATA][DOMAIN_NAME][DEMOGRAPHIC_DATA]" at bounding box center [279, 132] width 105 height 10
click at [260, 136] on input "[URL][DOMAIN_NAME][GEOGRAPHIC_DATA][DOMAIN_NAME][DEMOGRAPHIC_DATA]" at bounding box center [279, 132] width 105 height 10
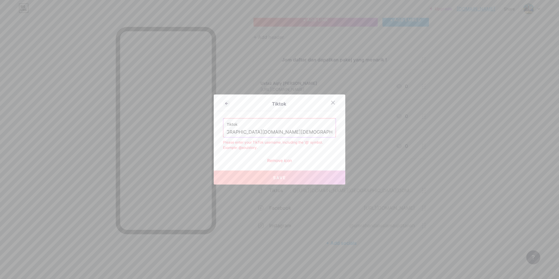
click at [242, 129] on input "[URL][DOMAIN_NAME][GEOGRAPHIC_DATA][DOMAIN_NAME][DEMOGRAPHIC_DATA]" at bounding box center [279, 132] width 105 height 10
click at [329, 132] on input "[URL][DOMAIN_NAME][GEOGRAPHIC_DATA][DOMAIN_NAME][DEMOGRAPHIC_DATA]" at bounding box center [279, 132] width 105 height 10
click at [328, 130] on input "[URL][DOMAIN_NAME][GEOGRAPHIC_DATA][DOMAIN_NAME][DEMOGRAPHIC_DATA]" at bounding box center [279, 132] width 105 height 10
click at [330, 130] on div "Tiktok [URL][DOMAIN_NAME][GEOGRAPHIC_DATA][DOMAIN_NAME][DEMOGRAPHIC_DATA]" at bounding box center [279, 127] width 112 height 19
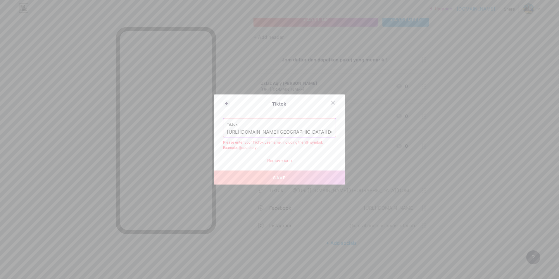
click at [307, 132] on input "[URL][DOMAIN_NAME][GEOGRAPHIC_DATA][DOMAIN_NAME][DEMOGRAPHIC_DATA]" at bounding box center [279, 132] width 105 height 10
drag, startPoint x: 225, startPoint y: 133, endPoint x: 459, endPoint y: 134, distance: 233.6
click at [459, 134] on div "Tiktok Tiktok [URL][DOMAIN_NAME][GEOGRAPHIC_DATA][DOMAIN_NAME] Please enter you…" at bounding box center [279, 139] width 559 height 279
paste input "lang=en"
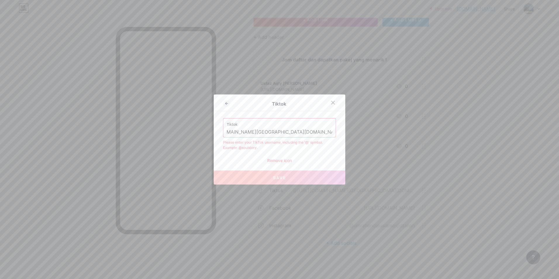
click at [256, 130] on input "[URL][DOMAIN_NAME][GEOGRAPHIC_DATA][DOMAIN_NAME][DEMOGRAPHIC_DATA]" at bounding box center [279, 132] width 105 height 10
click at [293, 180] on button "Save" at bounding box center [280, 177] width 132 height 14
click at [306, 128] on input "@[GEOGRAPHIC_DATA][DEMOGRAPHIC_DATA]?lang=en" at bounding box center [279, 132] width 105 height 10
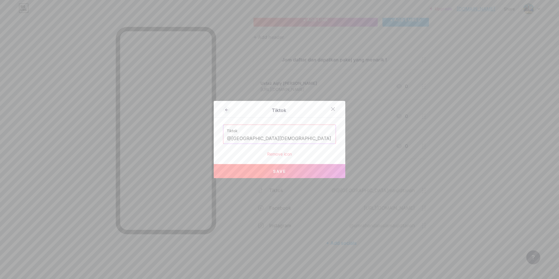
click at [292, 170] on button "Save" at bounding box center [280, 171] width 132 height 14
type input "[URL][DOMAIN_NAME][GEOGRAPHIC_DATA][DOMAIN_NAME]"
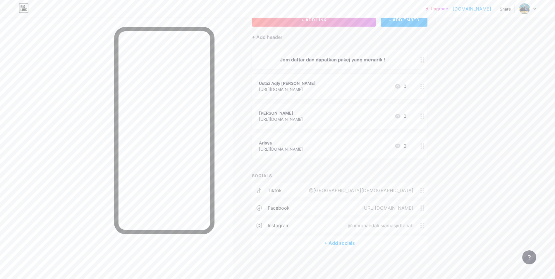
click at [424, 207] on icon at bounding box center [422, 208] width 4 height 6
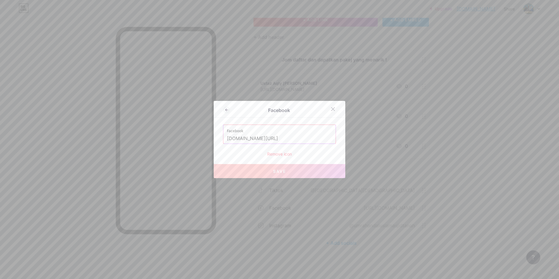
scroll to position [0, 24]
drag, startPoint x: 225, startPoint y: 139, endPoint x: 416, endPoint y: 153, distance: 191.8
click at [416, 153] on div "Facebook Facebook [DOMAIN_NAME][URL] Remove icon Save" at bounding box center [279, 139] width 559 height 279
paste input "[URL][DOMAIN_NAME]"
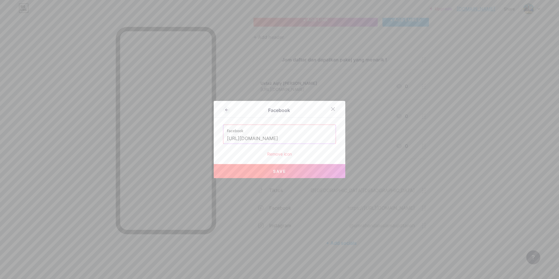
type input "[URL][DOMAIN_NAME]"
click at [302, 169] on button "Save" at bounding box center [280, 171] width 132 height 14
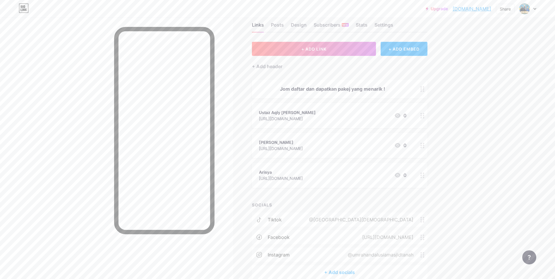
scroll to position [0, 0]
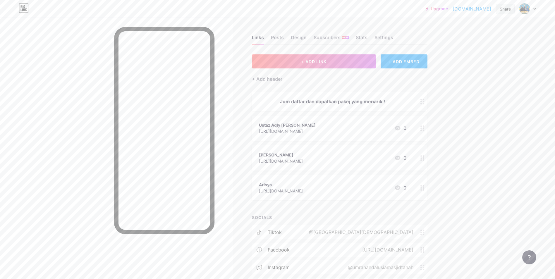
click at [507, 7] on div "Share" at bounding box center [504, 9] width 11 height 6
click at [453, 29] on div "Copy link" at bounding box center [457, 30] width 22 height 7
drag, startPoint x: 453, startPoint y: 29, endPoint x: 446, endPoint y: 31, distance: 8.0
click at [446, 31] on div "Copy link" at bounding box center [470, 30] width 87 height 14
click at [443, 29] on div "Copy link" at bounding box center [470, 30] width 87 height 14
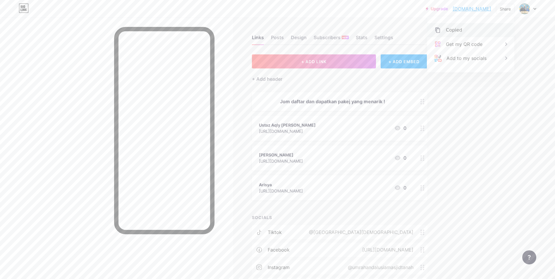
drag, startPoint x: 443, startPoint y: 29, endPoint x: 436, endPoint y: 31, distance: 8.0
click at [436, 31] on icon at bounding box center [437, 30] width 7 height 7
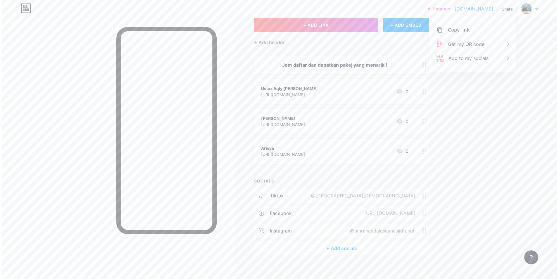
scroll to position [42, 0]
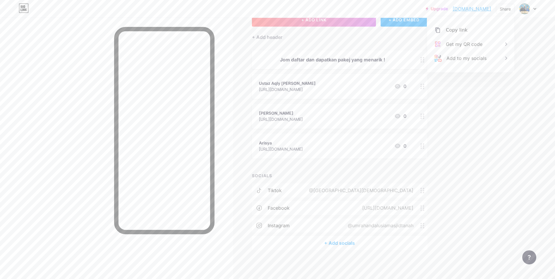
click at [423, 191] on icon at bounding box center [422, 191] width 4 height 6
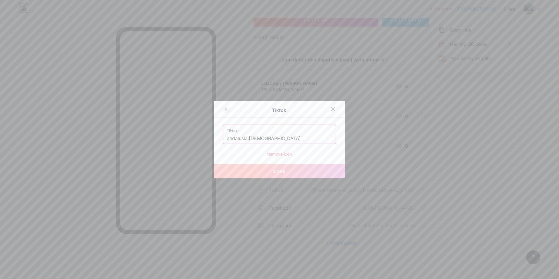
drag, startPoint x: 284, startPoint y: 139, endPoint x: 221, endPoint y: 143, distance: 62.7
click at [223, 143] on div "Tiktok [GEOGRAPHIC_DATA]masjidtanah" at bounding box center [279, 134] width 113 height 19
paste input "[DEMOGRAPHIC_DATA][DOMAIN_NAME]"
type input "[DOMAIN_NAME]"
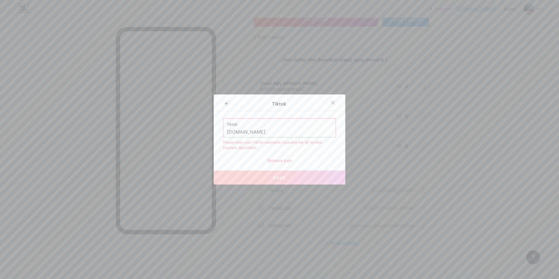
drag, startPoint x: 307, startPoint y: 133, endPoint x: 173, endPoint y: 135, distance: 134.5
click at [173, 135] on div "Tiktok Tiktok [DOMAIN_NAME] Please enter your TikTok username, including the '@…" at bounding box center [279, 139] width 559 height 279
click at [276, 130] on input "text" at bounding box center [279, 132] width 105 height 10
paste input "[URL][DOMAIN_NAME][GEOGRAPHIC_DATA][DOMAIN_NAME][DEMOGRAPHIC_DATA]"
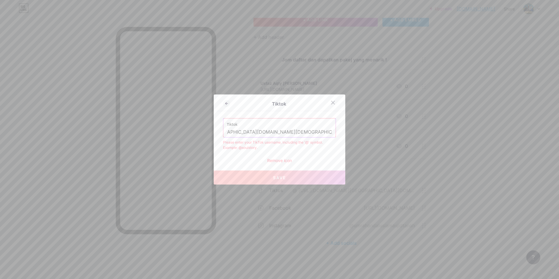
type input "[URL][DOMAIN_NAME][GEOGRAPHIC_DATA][DOMAIN_NAME][DEMOGRAPHIC_DATA]"
drag, startPoint x: 331, startPoint y: 132, endPoint x: 203, endPoint y: 137, distance: 127.6
click at [202, 139] on div "Tiktok Tiktok [URL][DOMAIN_NAME][GEOGRAPHIC_DATA][DOMAIN_NAME] Please enter you…" at bounding box center [279, 139] width 559 height 279
click at [224, 132] on div "Tiktok [URL][DOMAIN_NAME][GEOGRAPHIC_DATA][DOMAIN_NAME][DEMOGRAPHIC_DATA]" at bounding box center [279, 127] width 112 height 19
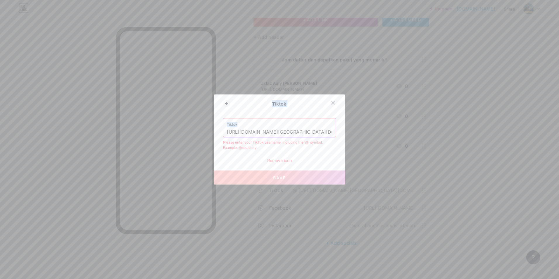
click at [227, 132] on input "[URL][DOMAIN_NAME][GEOGRAPHIC_DATA][DOMAIN_NAME][DEMOGRAPHIC_DATA]" at bounding box center [279, 132] width 105 height 10
click at [264, 133] on input "[URL][DOMAIN_NAME][GEOGRAPHIC_DATA][DOMAIN_NAME][DEMOGRAPHIC_DATA]" at bounding box center [279, 132] width 105 height 10
click at [265, 133] on input "[URL][DOMAIN_NAME][GEOGRAPHIC_DATA][DOMAIN_NAME][DEMOGRAPHIC_DATA]" at bounding box center [279, 132] width 105 height 10
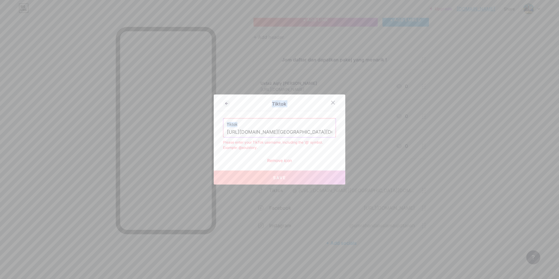
click at [291, 125] on label "Tiktok" at bounding box center [279, 122] width 105 height 9
drag, startPoint x: 227, startPoint y: 132, endPoint x: 463, endPoint y: 151, distance: 237.2
click at [463, 151] on div "Tiktok Tiktok [URL][DOMAIN_NAME][GEOGRAPHIC_DATA][DOMAIN_NAME] Please enter you…" at bounding box center [279, 139] width 559 height 279
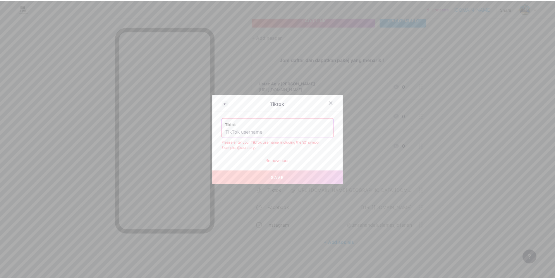
scroll to position [0, 0]
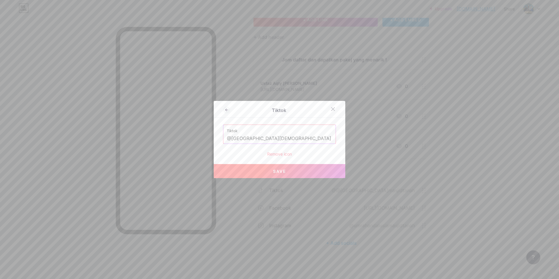
click at [302, 166] on button "Save" at bounding box center [280, 171] width 132 height 14
type input "[URL][DOMAIN_NAME][GEOGRAPHIC_DATA][DOMAIN_NAME]"
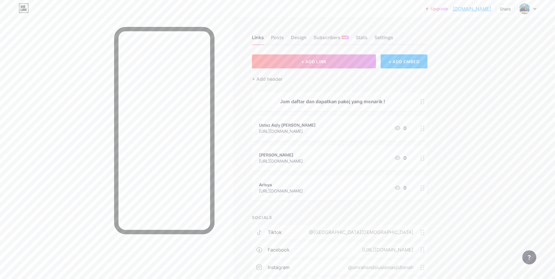
click at [534, 9] on icon at bounding box center [534, 9] width 3 height 2
click at [472, 136] on div "Upgrade andalusiamasjid... [DOMAIN_NAME] Share Switch accounts [GEOGRAPHIC_DATA…" at bounding box center [277, 160] width 555 height 321
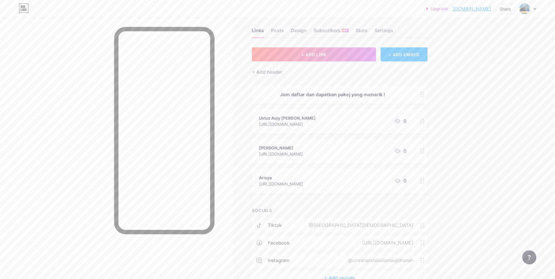
scroll to position [42, 0]
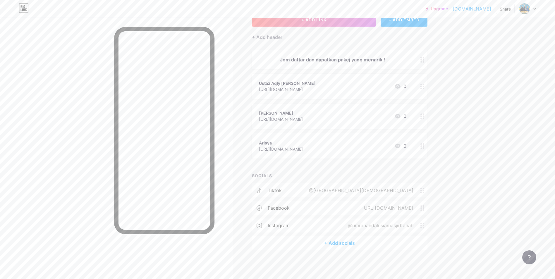
click at [422, 190] on circle at bounding box center [420, 190] width 1 height 1
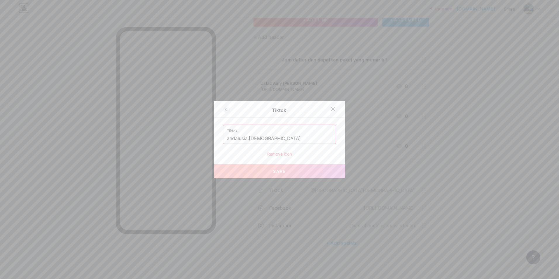
click at [277, 139] on input "andalusia.[DEMOGRAPHIC_DATA]" at bounding box center [279, 139] width 105 height 10
click at [310, 130] on label "Tiktok" at bounding box center [279, 129] width 105 height 9
click at [247, 140] on input "andalusia.[DEMOGRAPHIC_DATA]" at bounding box center [279, 139] width 105 height 10
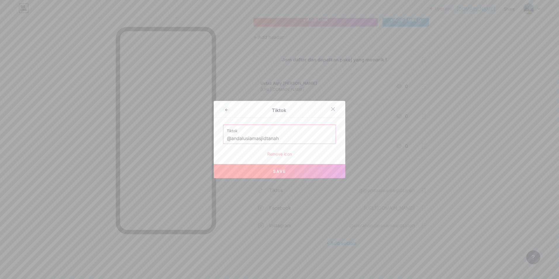
click at [294, 170] on button "Save" at bounding box center [280, 171] width 132 height 14
type input "[URL][DOMAIN_NAME]"
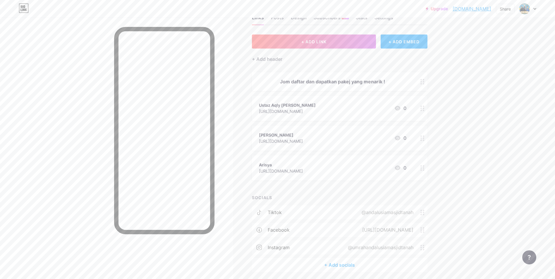
scroll to position [0, 0]
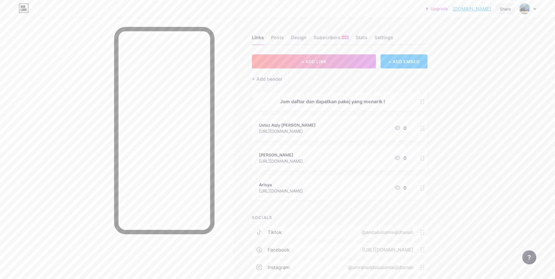
click at [505, 9] on div "Share" at bounding box center [504, 9] width 11 height 6
click at [480, 28] on div "Copy link" at bounding box center [470, 30] width 87 height 14
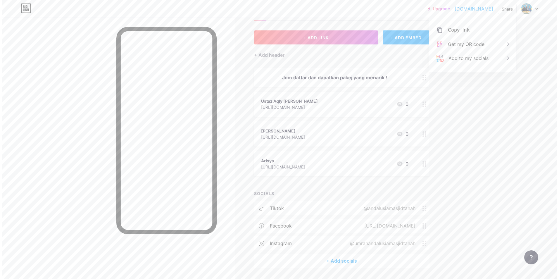
scroll to position [42, 0]
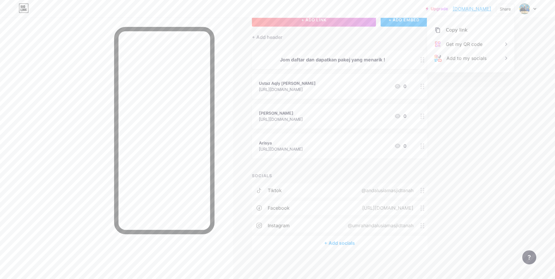
click at [420, 188] on div "@andalusiamasjidtanah" at bounding box center [386, 190] width 68 height 7
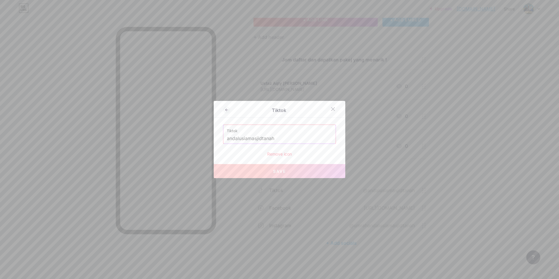
click at [245, 139] on input "andalusiamasjidtanah" at bounding box center [279, 139] width 105 height 10
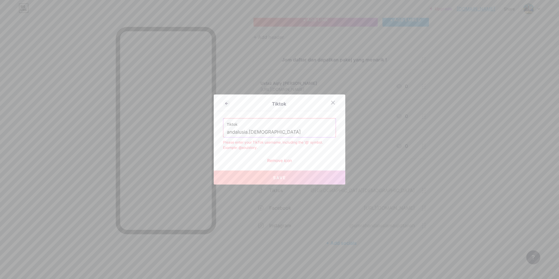
click at [227, 133] on input "andalusia.[DEMOGRAPHIC_DATA]" at bounding box center [279, 132] width 105 height 10
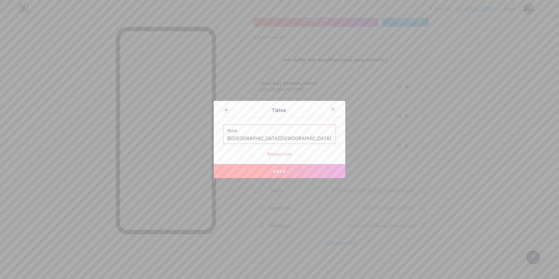
click at [255, 169] on button "Save" at bounding box center [280, 171] width 132 height 14
type input "[URL][DOMAIN_NAME][GEOGRAPHIC_DATA][DOMAIN_NAME]"
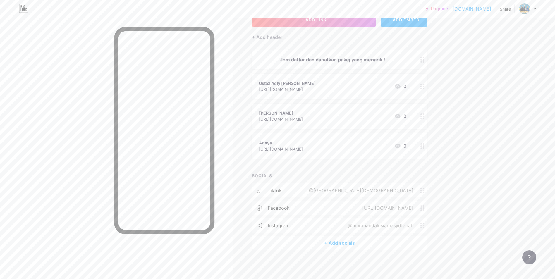
click at [422, 190] on circle at bounding box center [420, 190] width 1 height 1
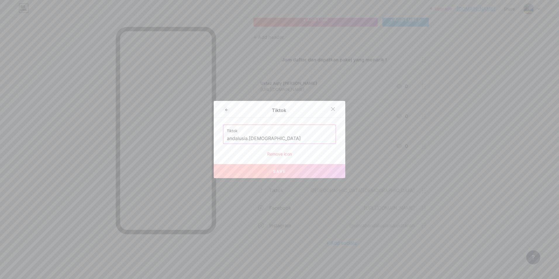
drag, startPoint x: 295, startPoint y: 139, endPoint x: 194, endPoint y: 140, distance: 100.9
click at [194, 140] on div "Tiktok Tiktok [GEOGRAPHIC_DATA]masjidtanah Remove icon Save" at bounding box center [279, 139] width 559 height 279
paste input "[URL][DOMAIN_NAME]"
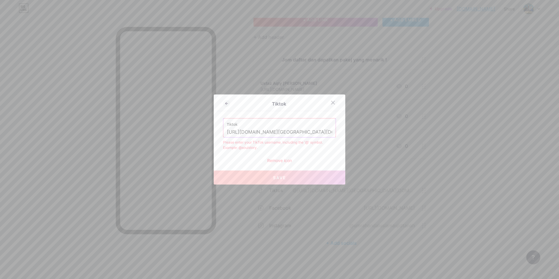
scroll to position [0, 1]
click at [277, 134] on input "[URL][DOMAIN_NAME][GEOGRAPHIC_DATA][DOMAIN_NAME][DEMOGRAPHIC_DATA]" at bounding box center [279, 132] width 105 height 10
click at [300, 121] on label "Tiktok" at bounding box center [279, 122] width 105 height 9
click at [316, 131] on input "[URL][DOMAIN_NAME][GEOGRAPHIC_DATA][DOMAIN_NAME][DEMOGRAPHIC_DATA]" at bounding box center [279, 132] width 105 height 10
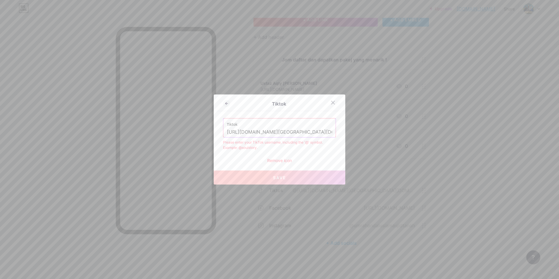
click at [266, 150] on div "Please enter your TikTok username, including the '@' symbol. Example: @soulstor…" at bounding box center [279, 145] width 113 height 11
click at [280, 132] on input "[URL][DOMAIN_NAME][GEOGRAPHIC_DATA][DOMAIN_NAME][DEMOGRAPHIC_DATA]" at bounding box center [279, 132] width 105 height 10
click at [282, 131] on input "[URL][DOMAIN_NAME][GEOGRAPHIC_DATA][DOMAIN_NAME][DEMOGRAPHIC_DATA]" at bounding box center [279, 132] width 105 height 10
click at [276, 131] on input "[URL][DOMAIN_NAME][GEOGRAPHIC_DATA][DOMAIN_NAME][DEMOGRAPHIC_DATA]" at bounding box center [279, 132] width 105 height 10
drag, startPoint x: 276, startPoint y: 131, endPoint x: 258, endPoint y: 130, distance: 18.5
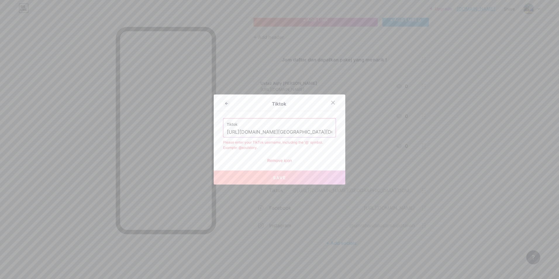
click at [258, 130] on input "[URL][DOMAIN_NAME][GEOGRAPHIC_DATA][DOMAIN_NAME][DEMOGRAPHIC_DATA]" at bounding box center [279, 132] width 105 height 10
drag, startPoint x: 238, startPoint y: 132, endPoint x: 212, endPoint y: 132, distance: 25.4
click at [214, 132] on div "Tiktok Tiktok [URL][DOMAIN_NAME][GEOGRAPHIC_DATA][DOMAIN_NAME] Please enter you…" at bounding box center [280, 139] width 132 height 90
click at [264, 132] on input "//[DOMAIN_NAME][URL][GEOGRAPHIC_DATA][DOMAIN_NAME]" at bounding box center [279, 132] width 105 height 10
click at [265, 134] on input "//[DOMAIN_NAME][URL][GEOGRAPHIC_DATA][DOMAIN_NAME]" at bounding box center [279, 132] width 105 height 10
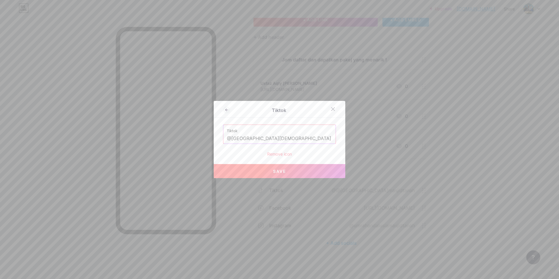
click at [276, 177] on button "Save" at bounding box center [280, 171] width 132 height 14
type input "[URL][DOMAIN_NAME][GEOGRAPHIC_DATA][DOMAIN_NAME]"
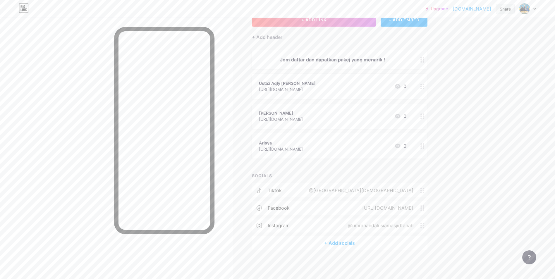
click at [500, 12] on div "Share" at bounding box center [505, 9] width 19 height 10
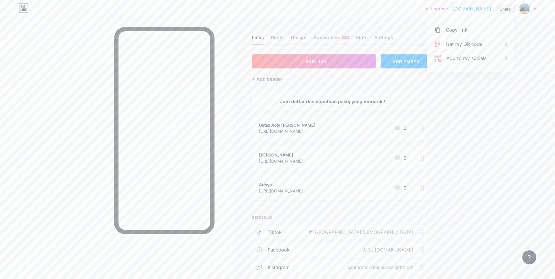
click at [498, 9] on div "Share" at bounding box center [505, 9] width 19 height 10
click at [505, 9] on div "Share" at bounding box center [504, 9] width 11 height 6
click at [465, 26] on div "Copy link" at bounding box center [470, 30] width 87 height 14
click at [427, 189] on div at bounding box center [422, 187] width 10 height 25
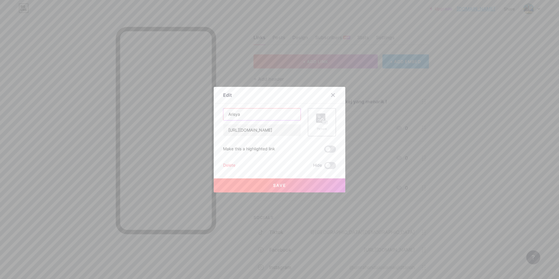
click at [227, 115] on input "Arisya" at bounding box center [261, 114] width 77 height 12
type input "[PERSON_NAME] || AndalusiaMasjidTanah"
click at [316, 117] on rect at bounding box center [320, 117] width 9 height 9
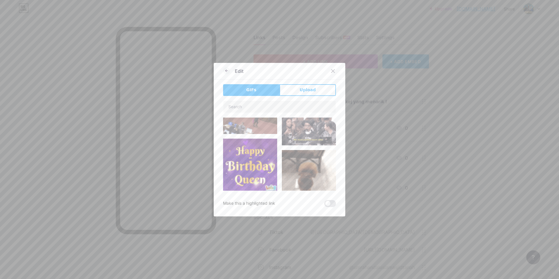
scroll to position [439, 0]
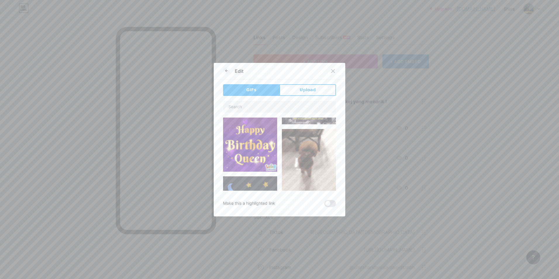
type input "[PERSON_NAME] || AndalusiaMasjidTanah"
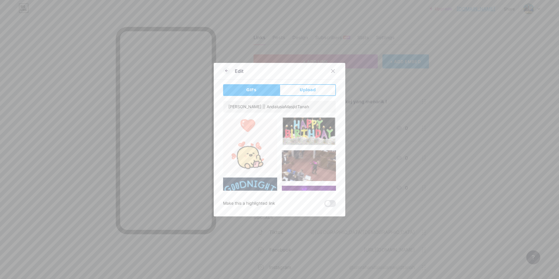
scroll to position [0, 0]
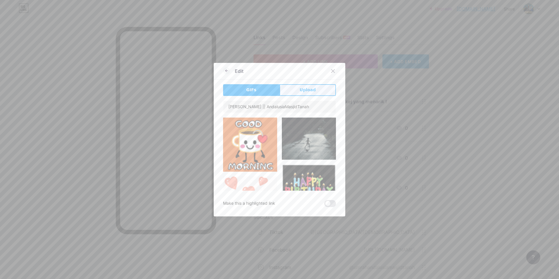
click at [315, 89] on button "Upload" at bounding box center [307, 90] width 56 height 12
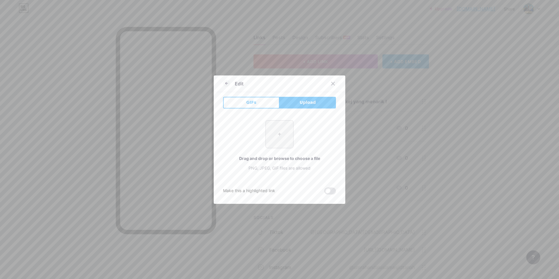
click at [282, 141] on input "file" at bounding box center [279, 133] width 27 height 27
click at [224, 85] on icon at bounding box center [226, 83] width 7 height 7
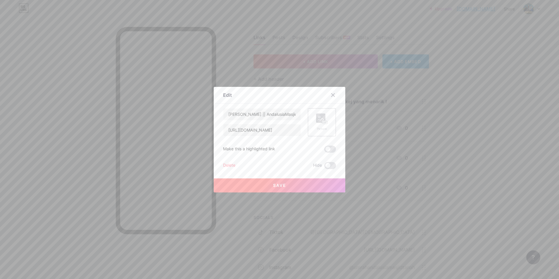
click at [278, 186] on span "Save" at bounding box center [279, 185] width 13 height 5
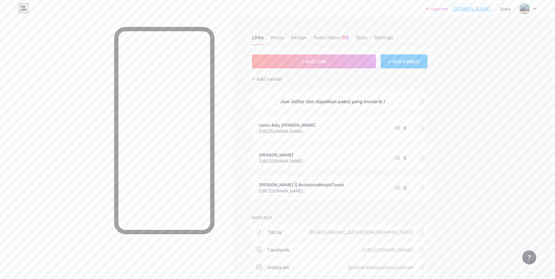
click at [426, 161] on div at bounding box center [422, 157] width 10 height 25
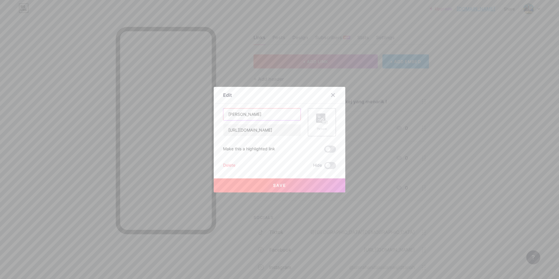
drag, startPoint x: 289, startPoint y: 115, endPoint x: 249, endPoint y: 115, distance: 40.1
click at [249, 115] on input "[PERSON_NAME]" at bounding box center [261, 114] width 77 height 12
type input "[PERSON_NAME] || AndalusiaMasjidTanah"
click at [318, 120] on icon at bounding box center [321, 119] width 6 height 2
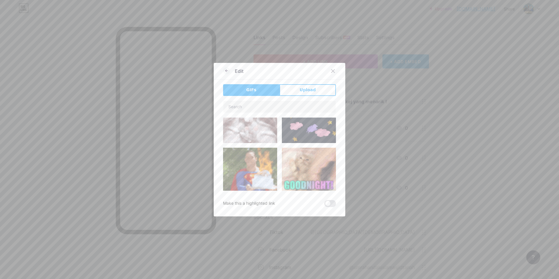
scroll to position [0, 0]
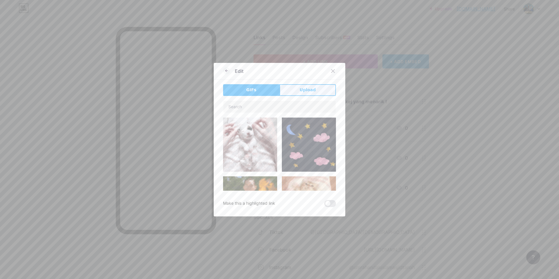
click at [298, 89] on button "Upload" at bounding box center [307, 90] width 56 height 12
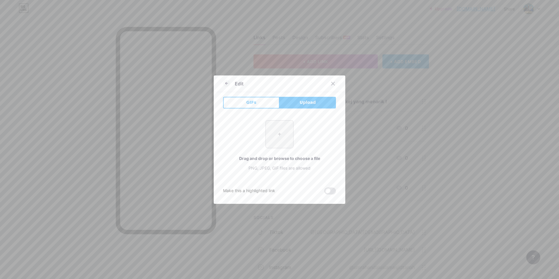
click at [276, 139] on input "file" at bounding box center [279, 133] width 27 height 27
click at [225, 82] on icon at bounding box center [225, 83] width 1 height 2
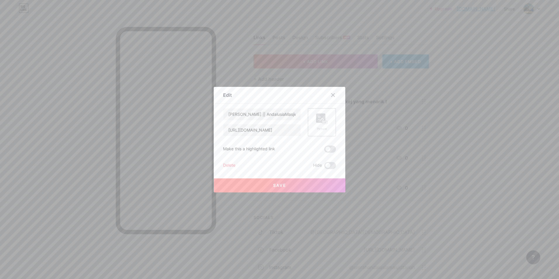
click at [276, 189] on button "Save" at bounding box center [280, 185] width 132 height 14
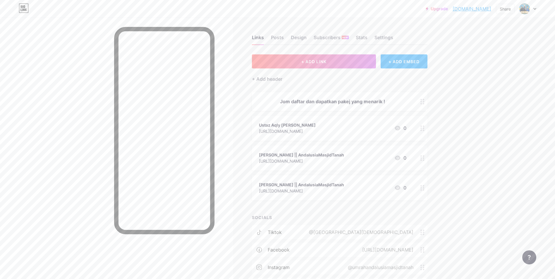
click at [422, 129] on div at bounding box center [422, 127] width 10 height 25
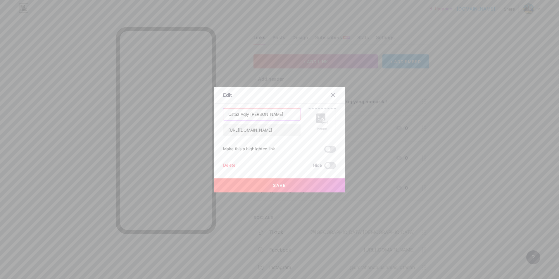
click at [285, 115] on input "Ustaz Aqly [PERSON_NAME]" at bounding box center [261, 114] width 77 height 12
type input "Ustaz Aqly [PERSON_NAME] || AndalusiaMasjidTanah"
click at [322, 125] on div "Picture" at bounding box center [322, 122] width 12 height 18
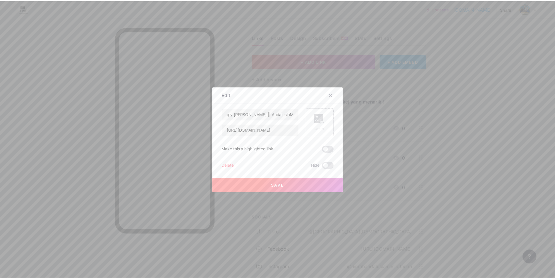
scroll to position [0, 0]
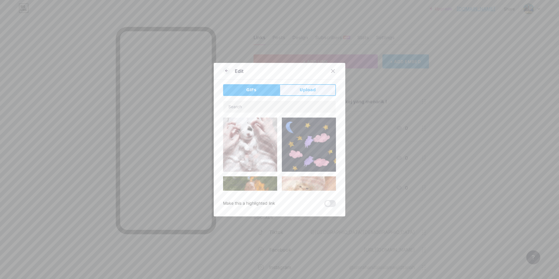
click at [296, 87] on button "Upload" at bounding box center [307, 90] width 56 height 12
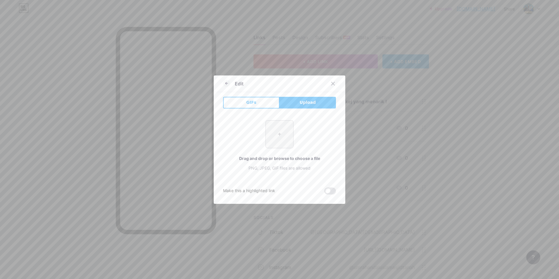
click at [270, 135] on input "file" at bounding box center [279, 133] width 27 height 27
type input "C:\fakepath\WhatsApp Image [DATE] 3.17.08 PM.jpeg"
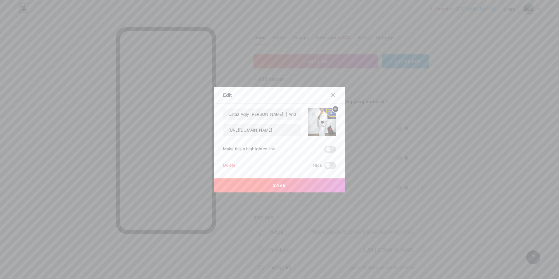
click at [292, 183] on button "Save" at bounding box center [280, 185] width 132 height 14
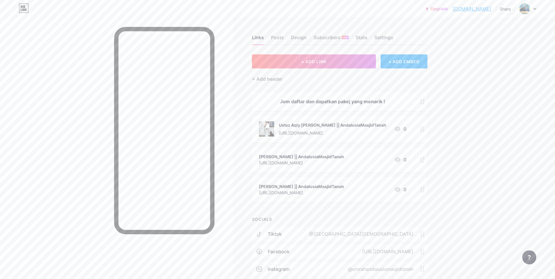
click at [426, 132] on div at bounding box center [422, 128] width 10 height 27
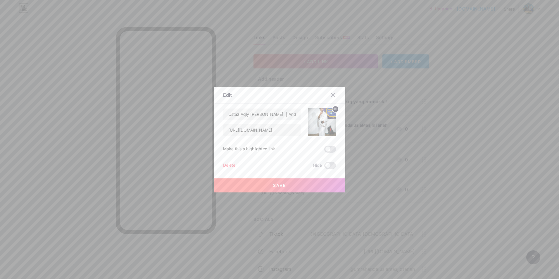
click at [332, 109] on circle at bounding box center [335, 109] width 6 height 6
click at [321, 116] on rect at bounding box center [320, 117] width 9 height 9
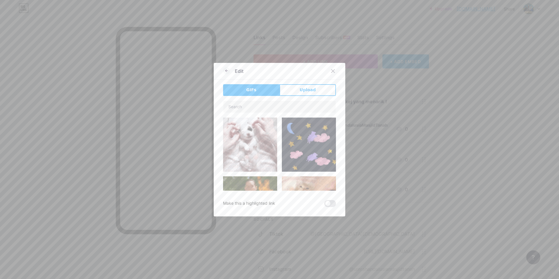
click at [301, 90] on span "Upload" at bounding box center [308, 90] width 16 height 6
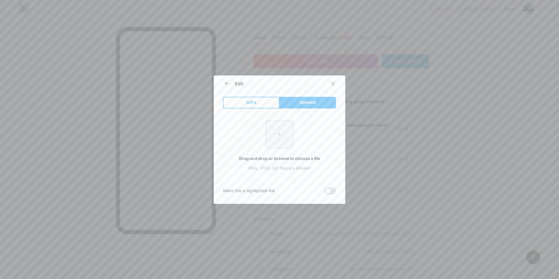
click at [283, 137] on input "file" at bounding box center [279, 133] width 27 height 27
type input "C:\fakepath\WhatsApp Image [DATE] 3.17.08 PM.jpeg"
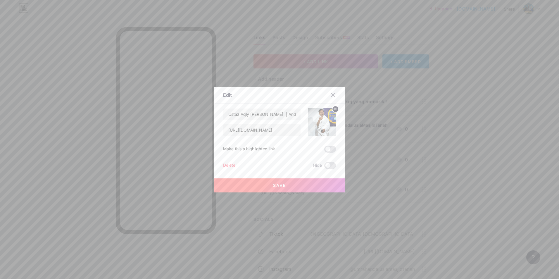
click at [257, 186] on button "Save" at bounding box center [280, 185] width 132 height 14
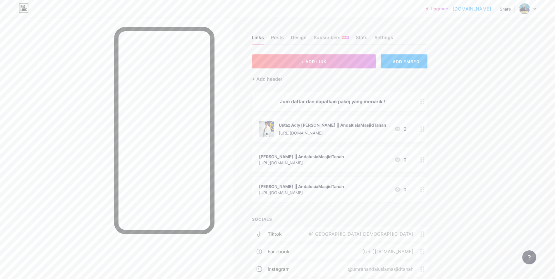
click at [424, 193] on div at bounding box center [422, 189] width 10 height 25
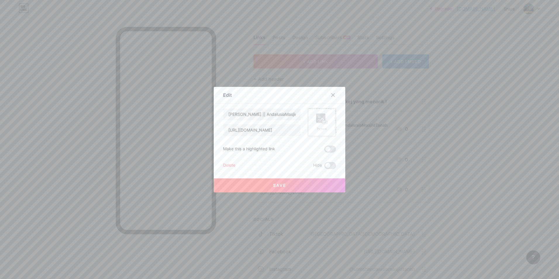
click at [319, 122] on rect at bounding box center [320, 117] width 9 height 9
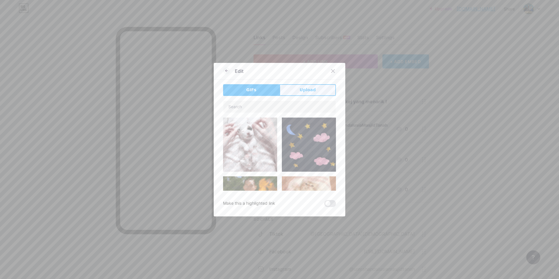
click at [315, 94] on button "Upload" at bounding box center [307, 90] width 56 height 12
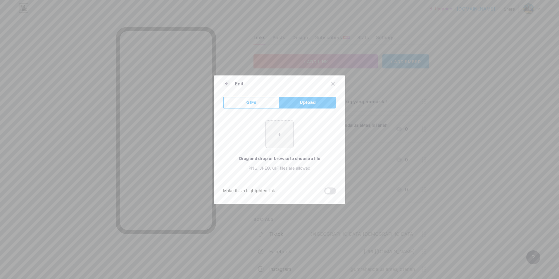
click at [285, 129] on input "file" at bounding box center [279, 133] width 27 height 27
type input "C:\fakepath\WhatsApp Image [DATE] 3.21.00 PM.jpeg"
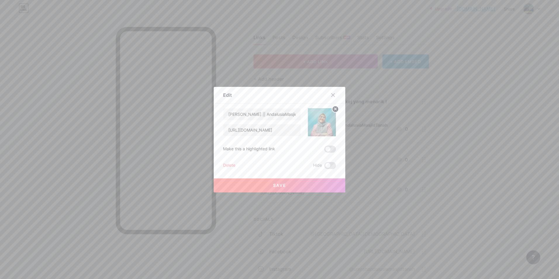
click at [300, 187] on button "Save" at bounding box center [280, 185] width 132 height 14
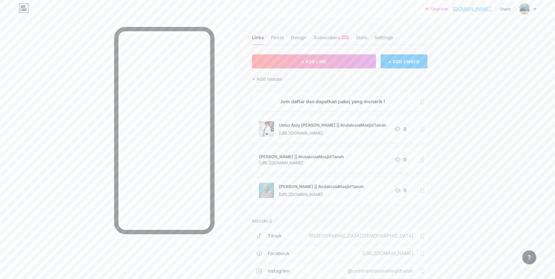
click at [427, 163] on div at bounding box center [422, 159] width 10 height 25
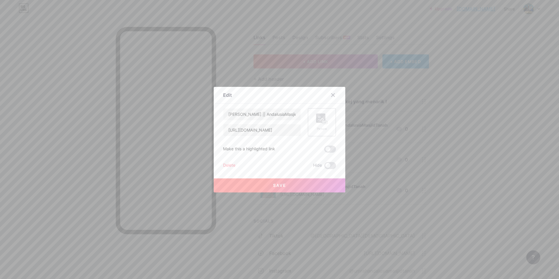
click at [316, 120] on rect at bounding box center [320, 117] width 9 height 9
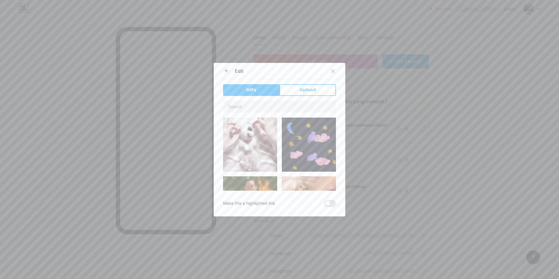
click at [308, 88] on span "Upload" at bounding box center [308, 90] width 16 height 6
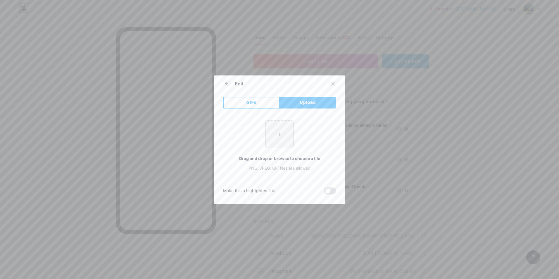
click at [281, 132] on input "file" at bounding box center [279, 133] width 27 height 27
type input "C:\fakepath\WhatsApp Image [DATE] 3.25.53 PM.jpeg"
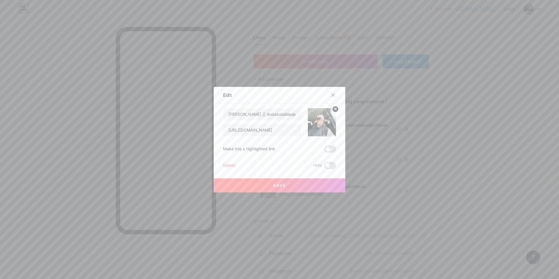
click at [302, 185] on button "Save" at bounding box center [280, 185] width 132 height 14
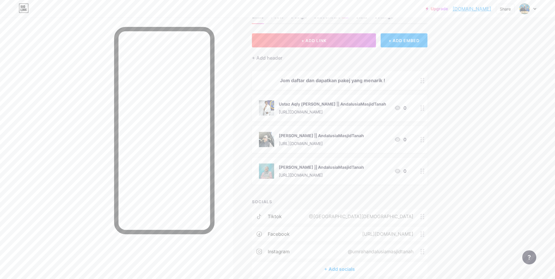
scroll to position [47, 0]
